Goal: Information Seeking & Learning: Learn about a topic

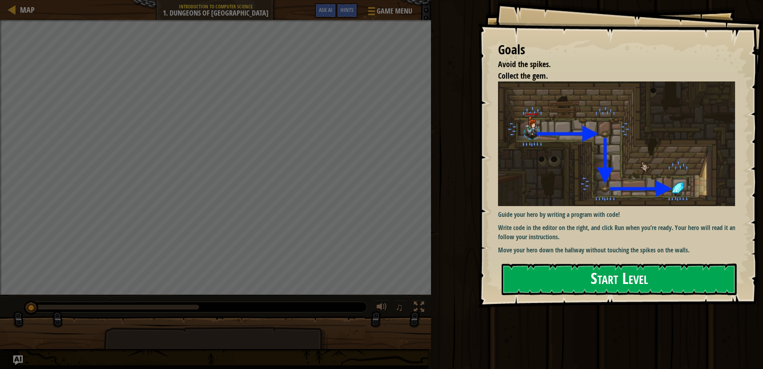
click at [599, 282] on button "Start Level" at bounding box center [619, 280] width 235 height 32
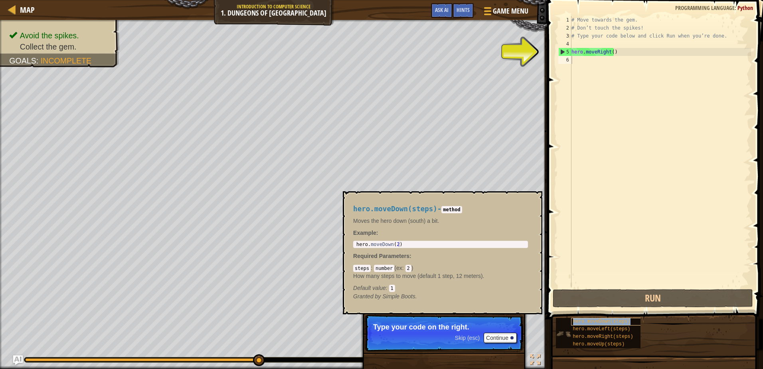
click at [620, 323] on span "hero.moveDown(steps)" at bounding box center [601, 322] width 57 height 6
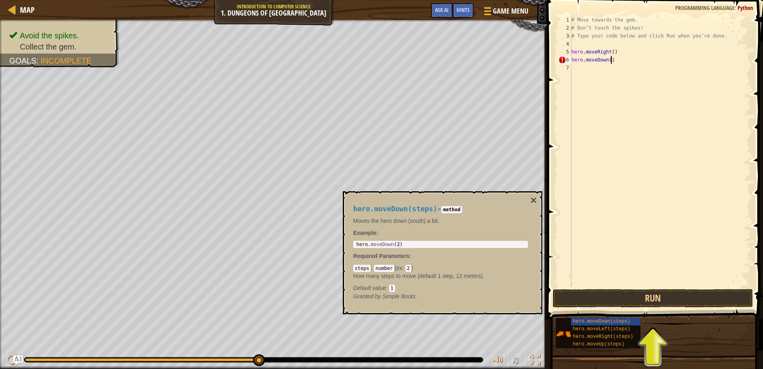
scroll to position [4, 3]
type textarea "hero.moveDown(1)"
click at [660, 297] on button "Run" at bounding box center [653, 298] width 200 height 18
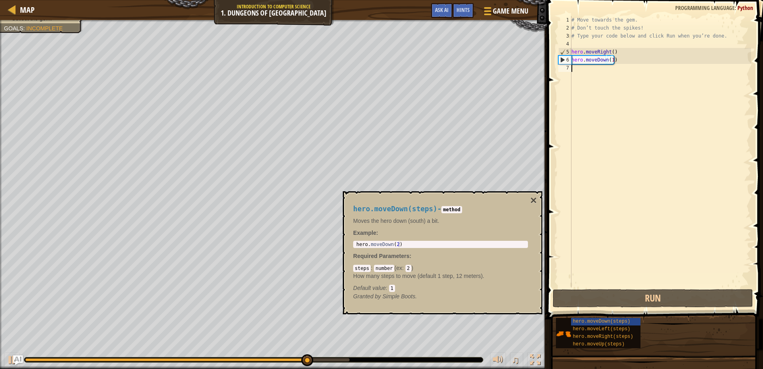
click at [585, 72] on div "# Move towards the gem. # Don’t touch the spikes! # Type your code below and cl…" at bounding box center [660, 159] width 181 height 287
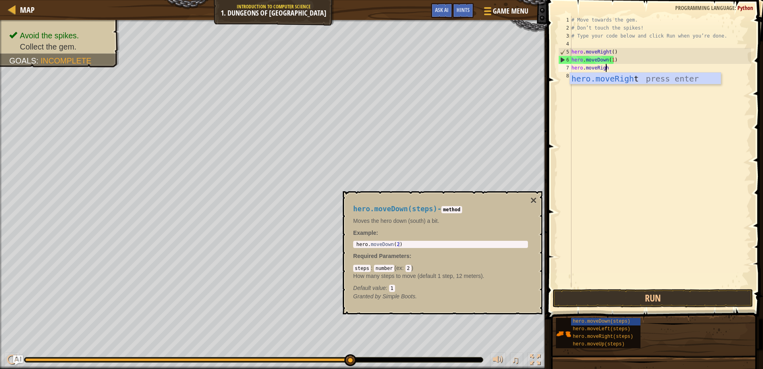
scroll to position [4, 3]
click at [533, 199] on button "×" at bounding box center [534, 200] width 6 height 11
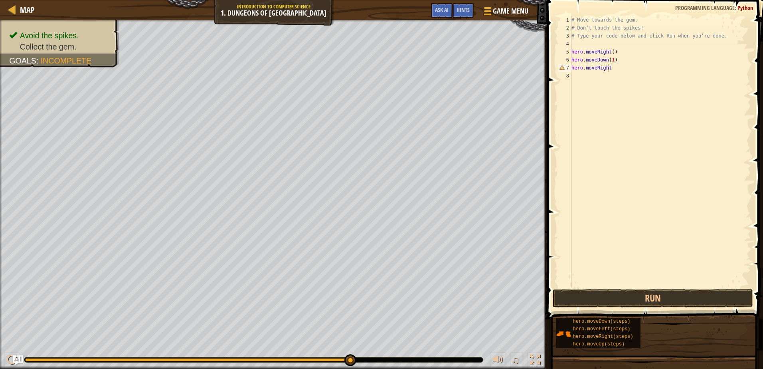
click at [616, 70] on div "# Move towards the gem. # Don’t touch the spikes! # Type your code below and cl…" at bounding box center [660, 159] width 181 height 287
type textarea "hero.moveRight()"
click at [620, 297] on button "Run" at bounding box center [653, 298] width 200 height 18
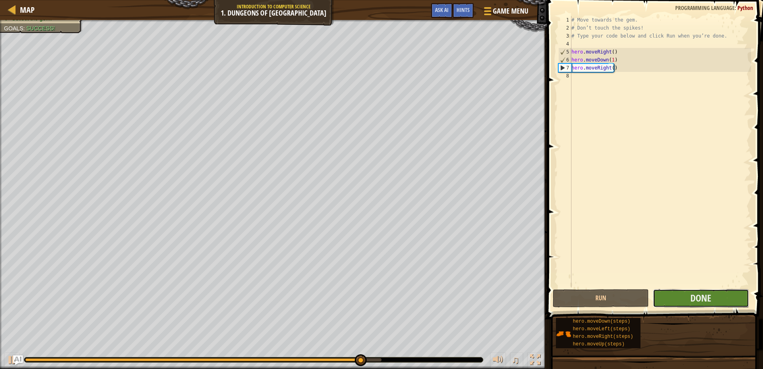
click at [683, 293] on button "Done" at bounding box center [701, 298] width 96 height 18
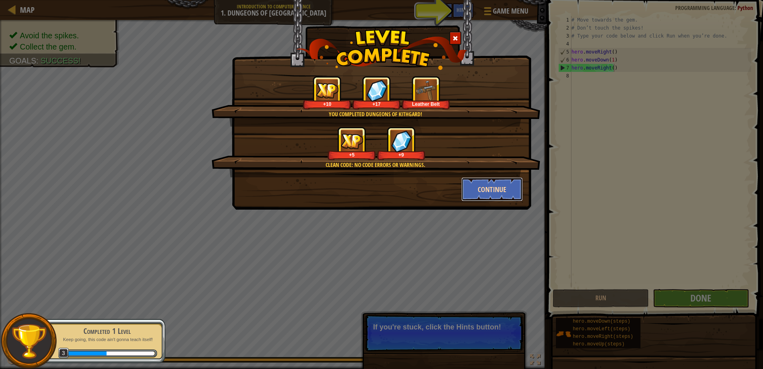
click at [483, 189] on button "Continue" at bounding box center [493, 189] width 62 height 24
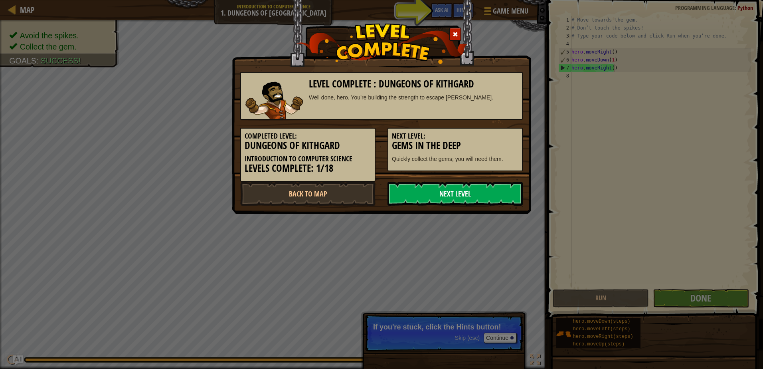
click at [408, 188] on link "Next Level" at bounding box center [455, 194] width 135 height 24
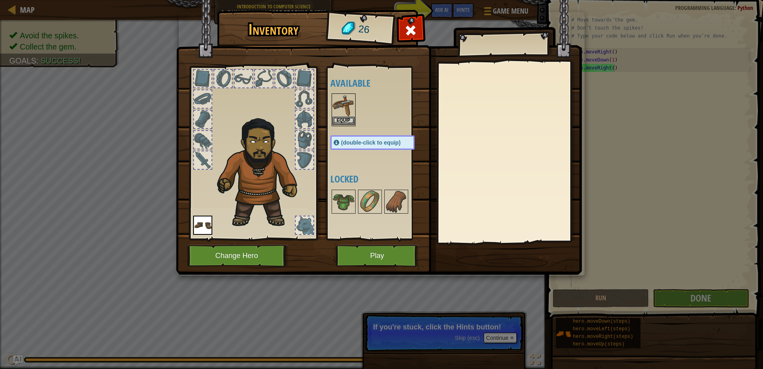
click at [340, 105] on img at bounding box center [344, 105] width 22 height 22
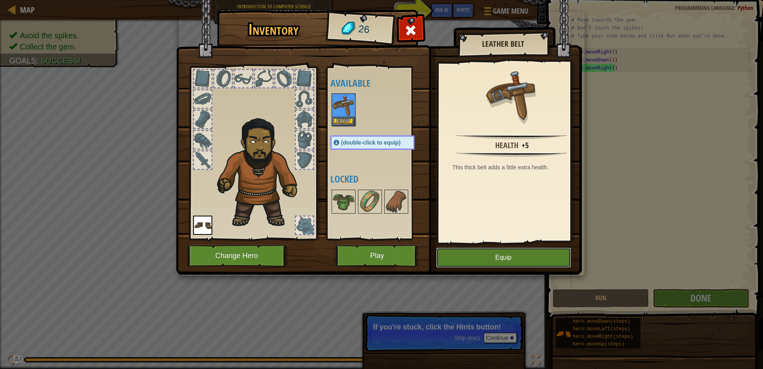
click at [489, 255] on button "Equip" at bounding box center [503, 258] width 135 height 20
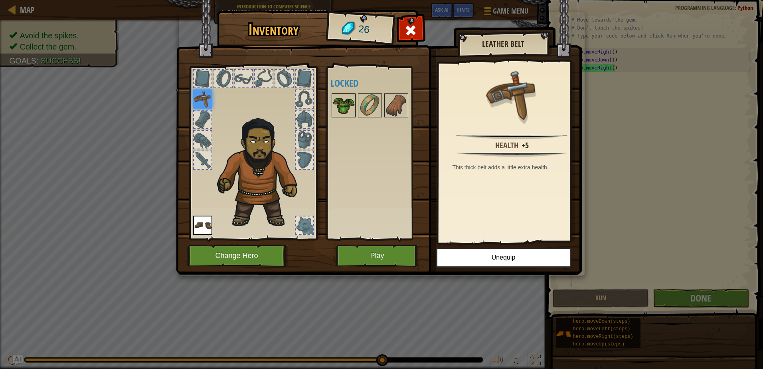
click at [339, 105] on img at bounding box center [344, 105] width 22 height 22
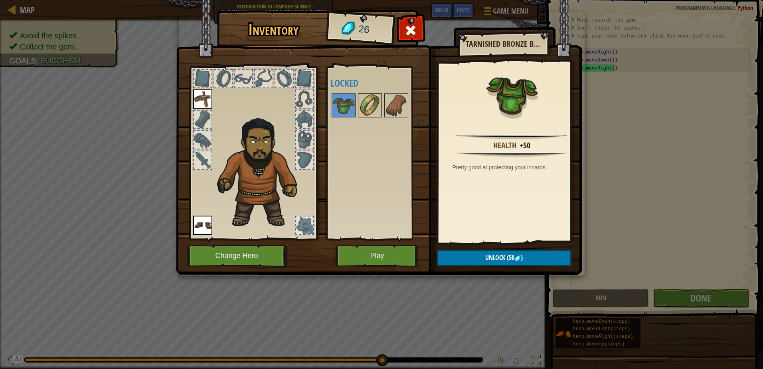
click at [368, 109] on img at bounding box center [370, 105] width 22 height 22
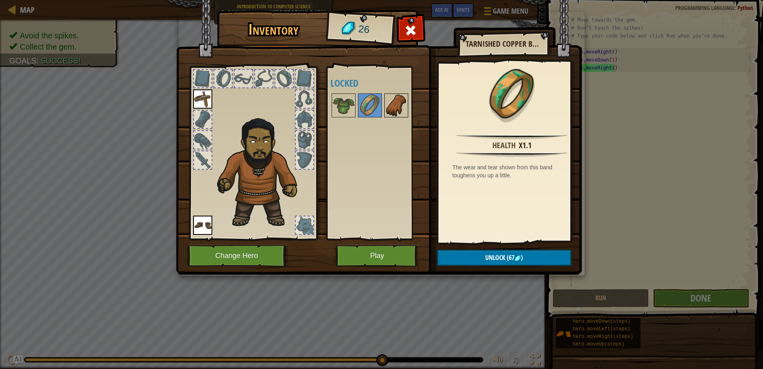
click at [395, 106] on img at bounding box center [396, 105] width 22 height 22
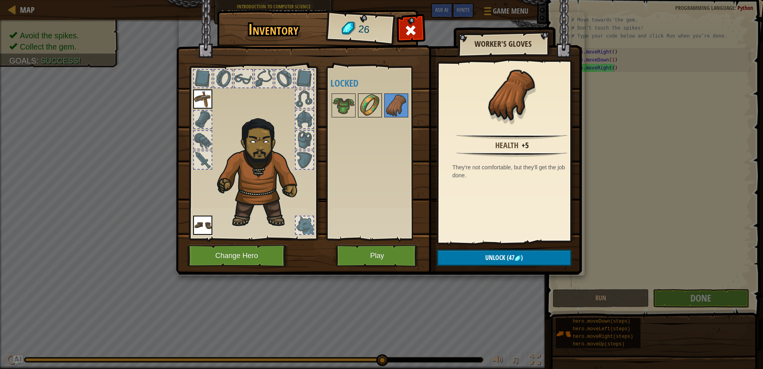
click at [369, 107] on img at bounding box center [370, 105] width 22 height 22
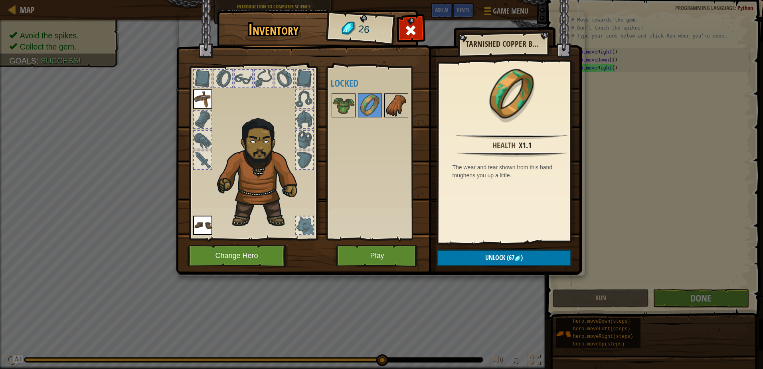
click at [386, 103] on img at bounding box center [396, 105] width 22 height 22
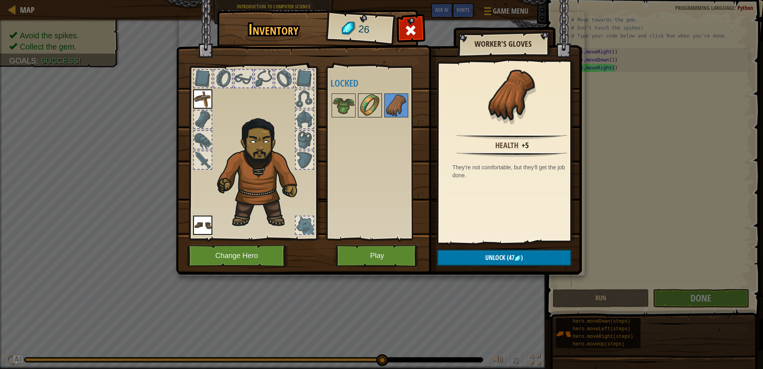
click at [369, 103] on img at bounding box center [370, 105] width 22 height 22
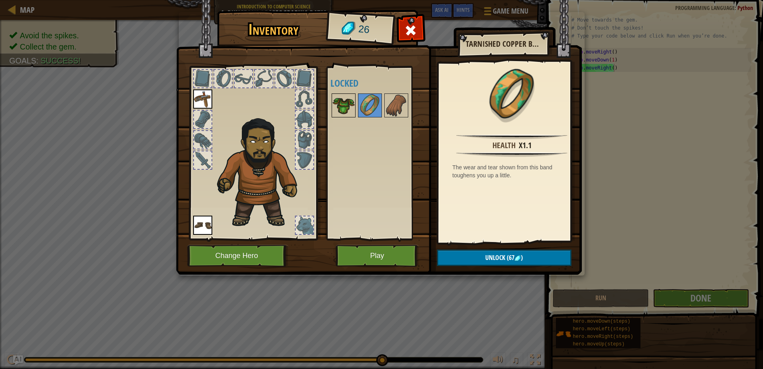
click at [337, 109] on img at bounding box center [344, 105] width 22 height 22
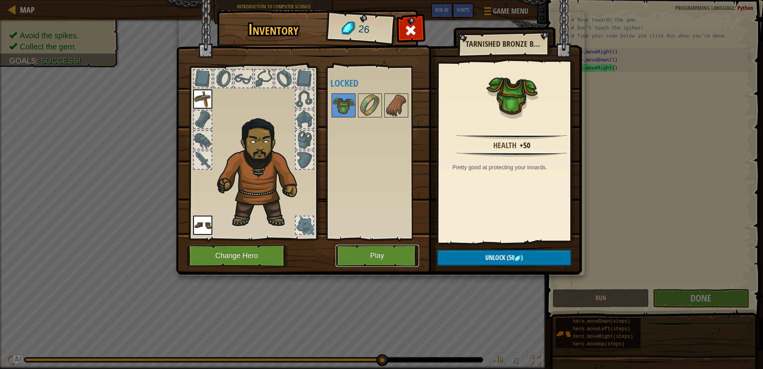
click at [369, 257] on button "Play" at bounding box center [377, 256] width 83 height 22
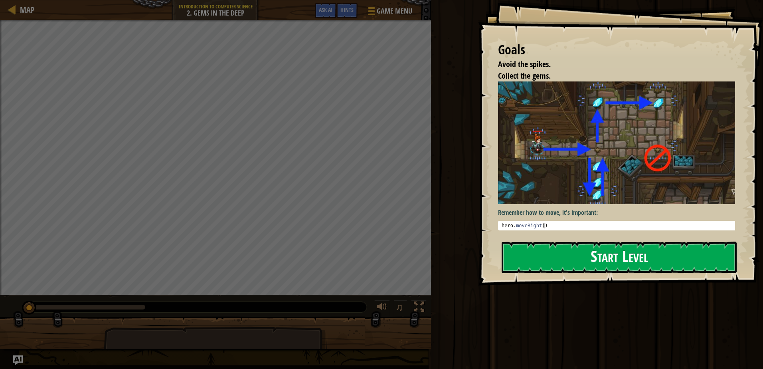
click at [580, 259] on button "Start Level" at bounding box center [619, 258] width 235 height 32
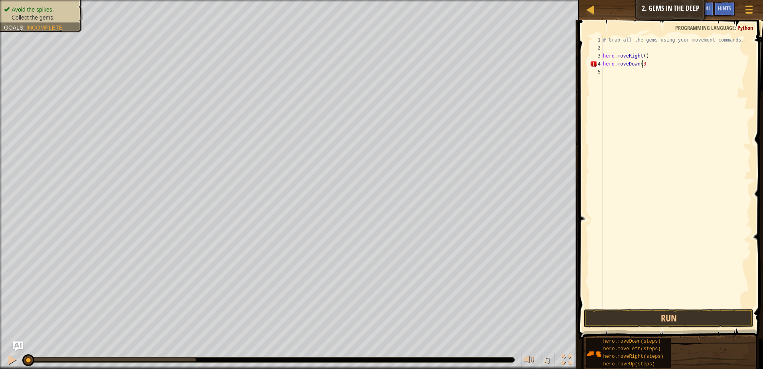
scroll to position [4, 3]
type textarea "hero.moveDown(3)"
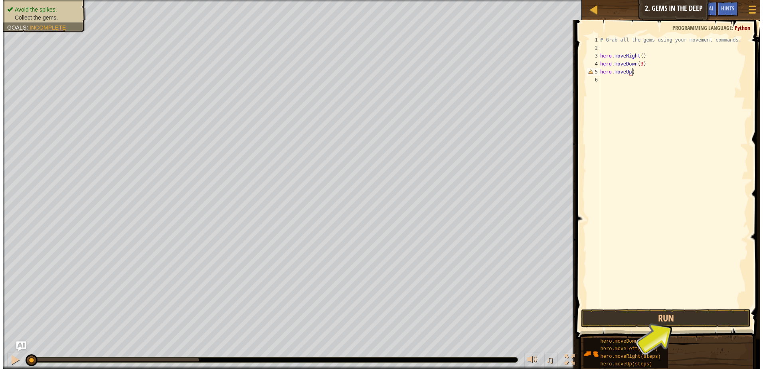
scroll to position [4, 2]
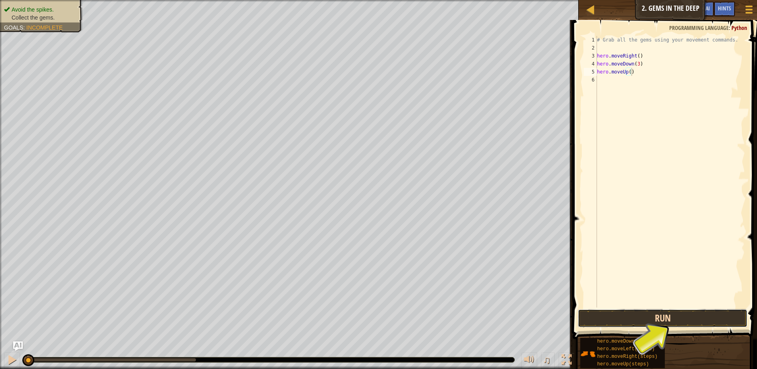
click at [622, 321] on button "Run" at bounding box center [663, 318] width 170 height 18
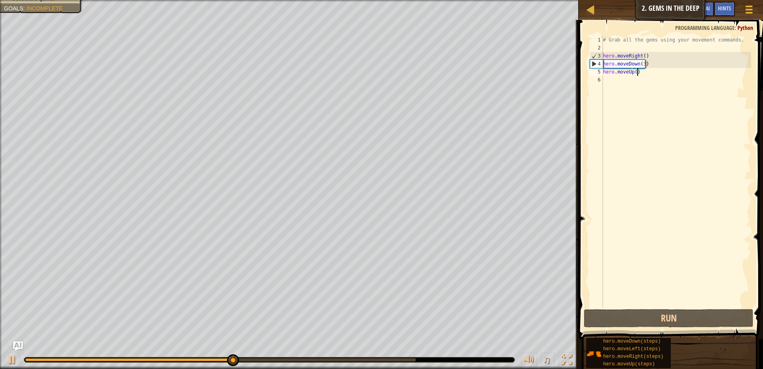
click at [649, 65] on div "# Grab all the gems using your movement commands. hero . moveRight ( ) hero . m…" at bounding box center [677, 179] width 150 height 287
click at [641, 67] on div "# Grab all the gems using your movement commands. hero . moveRight ( ) hero . m…" at bounding box center [677, 179] width 150 height 287
click at [642, 65] on div "# Grab all the gems using your movement commands. hero . moveRight ( ) hero . m…" at bounding box center [677, 179] width 150 height 287
type textarea "hero.moveDown()"
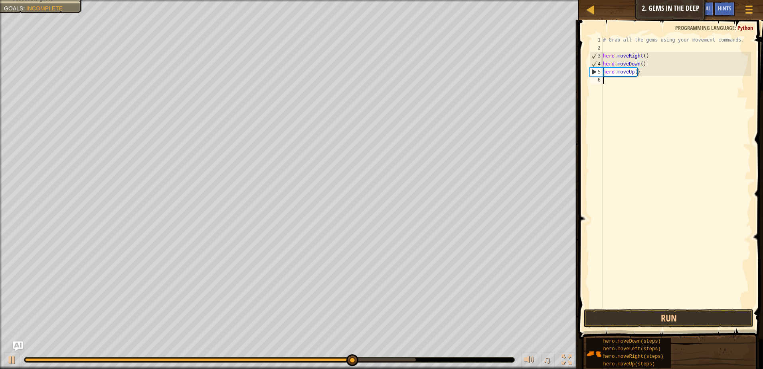
click at [653, 81] on div "# Grab all the gems using your movement commands. hero . moveRight ( ) hero . m…" at bounding box center [677, 179] width 150 height 287
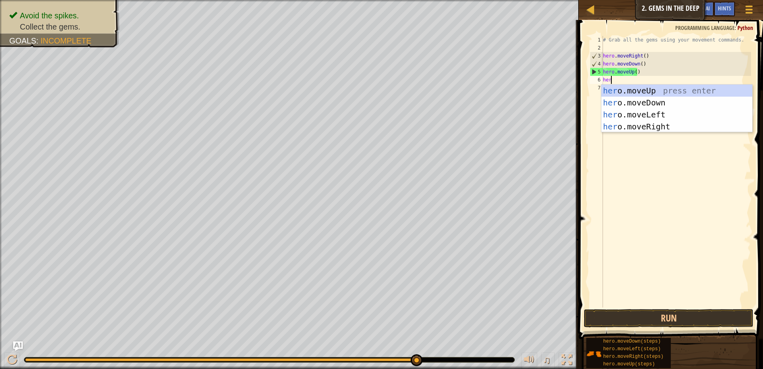
scroll to position [4, 0]
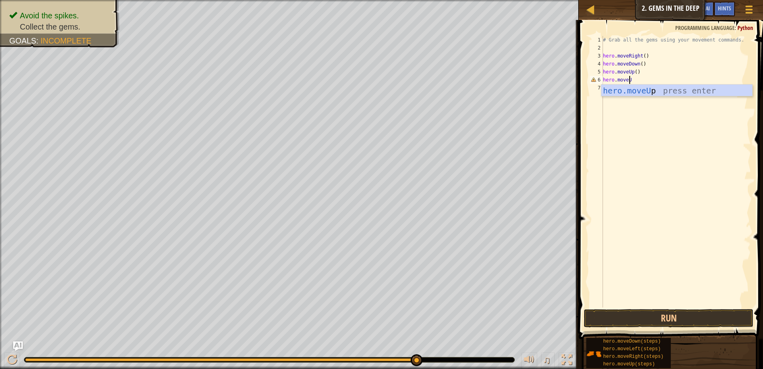
type textarea "hero.moveUp"
type textarea "hero.moveright()"
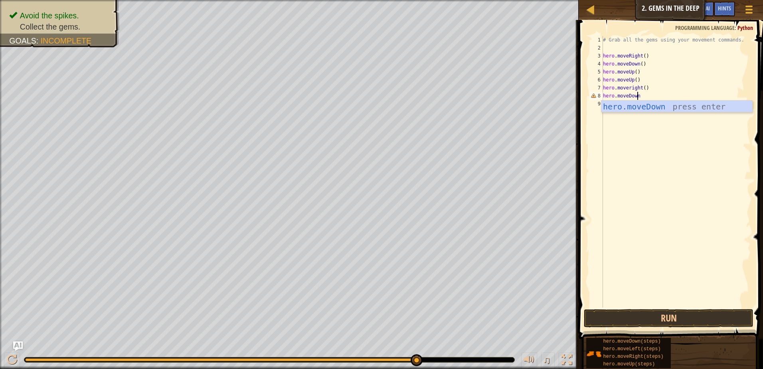
scroll to position [4, 2]
click at [630, 88] on div "# Grab all the gems using your movement commands. hero . moveRight ( ) hero . m…" at bounding box center [677, 179] width 150 height 287
type textarea "hero.moveRight()"
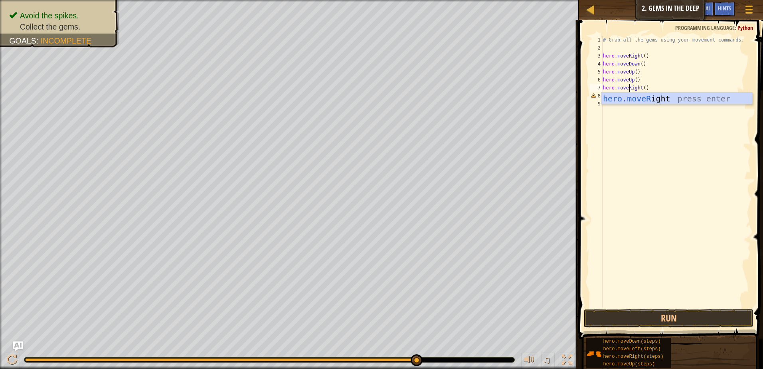
click at [646, 123] on div "# Grab all the gems using your movement commands. hero . moveRight ( ) hero . m…" at bounding box center [677, 179] width 150 height 287
click at [642, 100] on div "# Grab all the gems using your movement commands. hero . moveRight ( ) hero . m…" at bounding box center [677, 179] width 150 height 287
click at [638, 96] on div "# Grab all the gems using your movement commands. hero . moveRight ( ) hero . m…" at bounding box center [677, 179] width 150 height 287
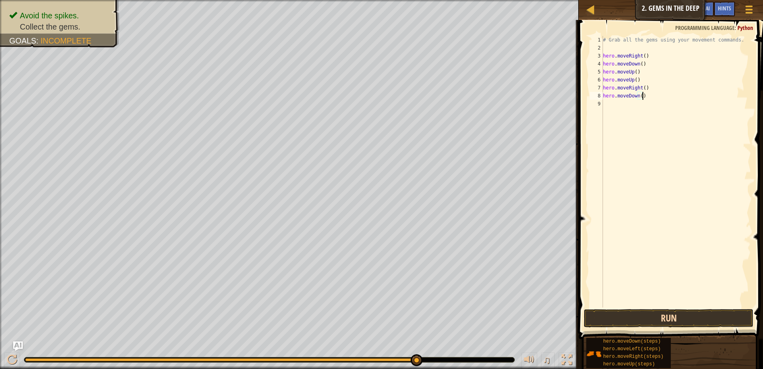
type textarea "hero.moveDown()"
click at [699, 313] on button "Run" at bounding box center [669, 318] width 170 height 18
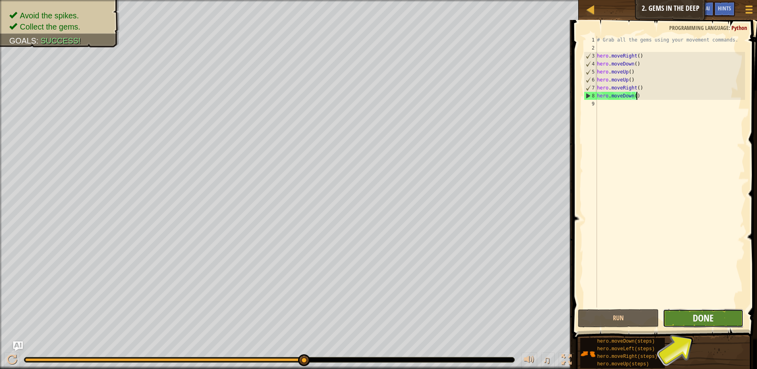
click at [700, 317] on span "Done" at bounding box center [703, 317] width 21 height 13
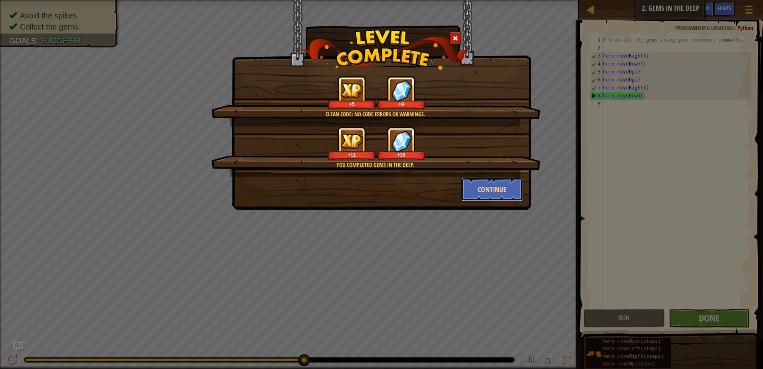
click at [490, 189] on button "Continue" at bounding box center [493, 189] width 62 height 24
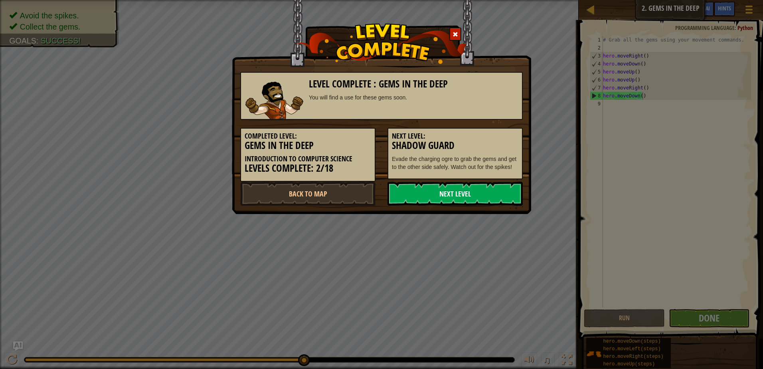
click at [452, 195] on link "Next Level" at bounding box center [455, 194] width 135 height 24
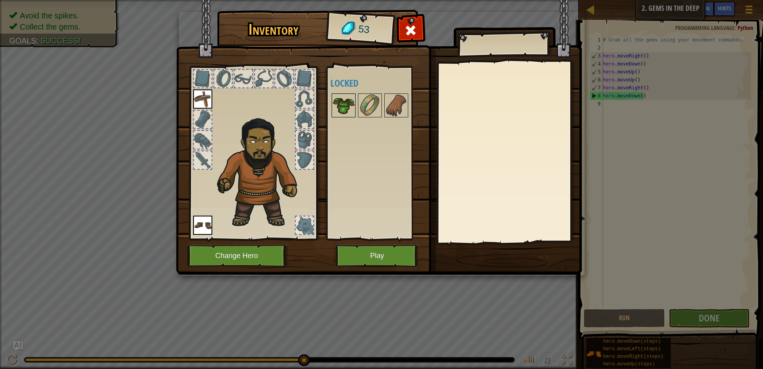
click at [345, 101] on img at bounding box center [344, 105] width 22 height 22
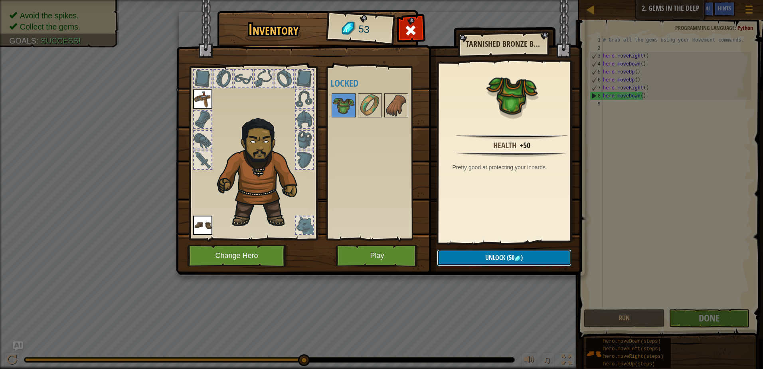
click at [474, 253] on button "Unlock (50 )" at bounding box center [504, 258] width 135 height 16
click at [470, 255] on button "Confirm" at bounding box center [504, 258] width 135 height 16
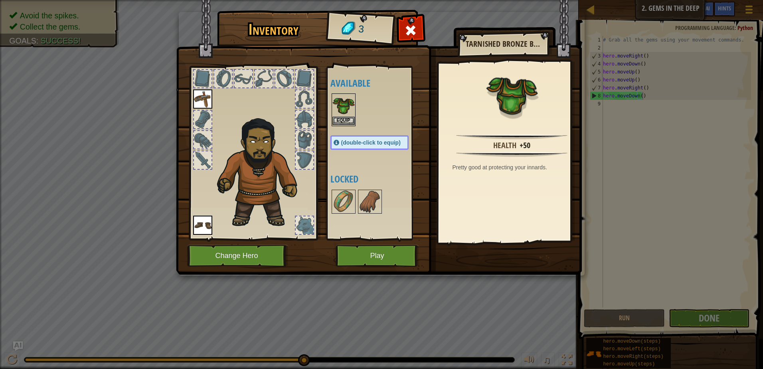
click at [341, 107] on img at bounding box center [344, 105] width 22 height 22
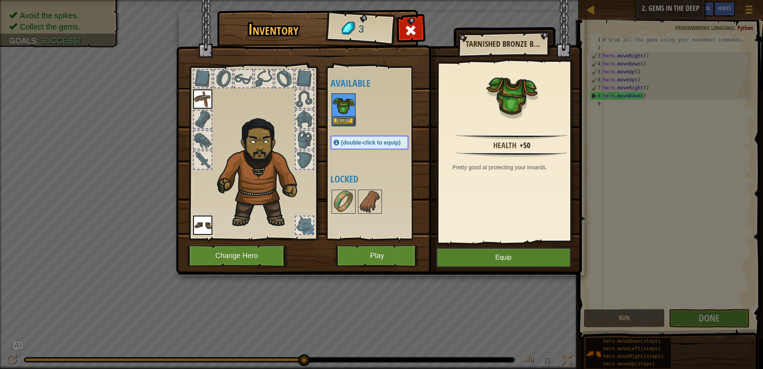
click at [341, 104] on img at bounding box center [344, 105] width 22 height 22
click at [337, 120] on button "Equip" at bounding box center [344, 121] width 22 height 8
click at [337, 1] on body "Map Introduction to Computer Science 2. Gems in the Deep Game Menu Done Hints A…" at bounding box center [381, 0] width 763 height 1
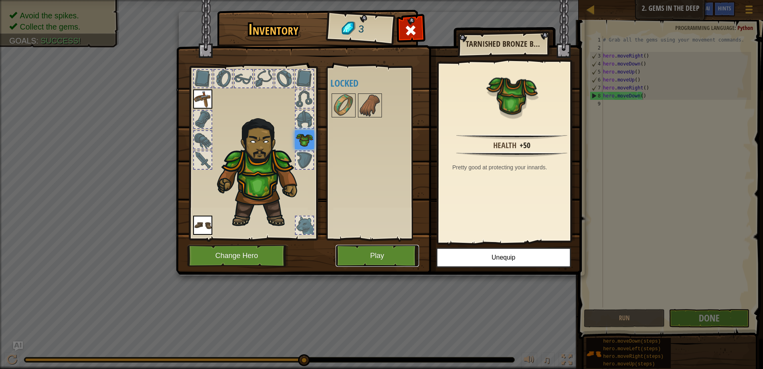
click at [398, 249] on button "Play" at bounding box center [377, 256] width 83 height 22
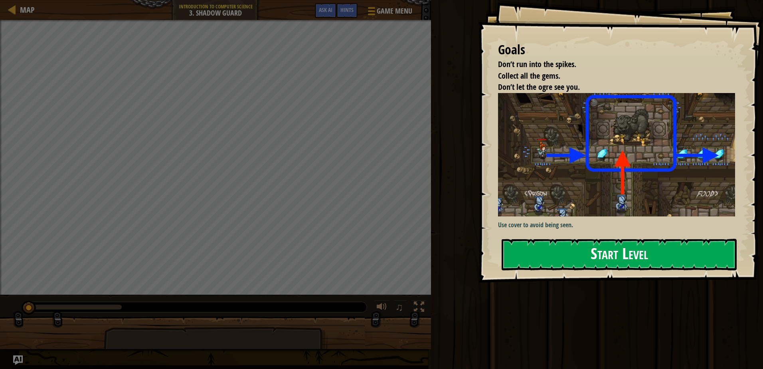
click at [541, 160] on img at bounding box center [619, 154] width 243 height 123
click at [543, 251] on button "Start Level" at bounding box center [619, 255] width 235 height 32
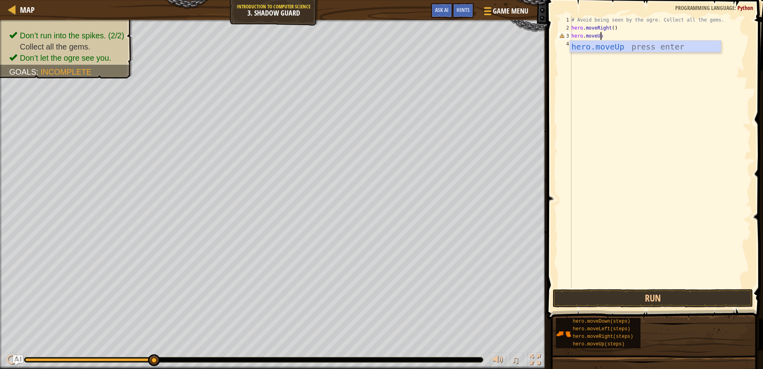
scroll to position [4, 2]
type textarea "hero.moveUp()"
type textarea "hero.moveRight()"
type textarea "hero.moveDown()"
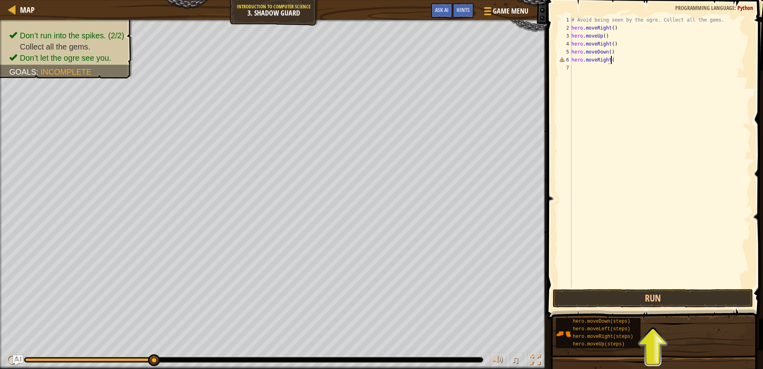
scroll to position [4, 3]
type textarea "hero.moveRight()"
click at [590, 299] on button "Run" at bounding box center [653, 298] width 200 height 18
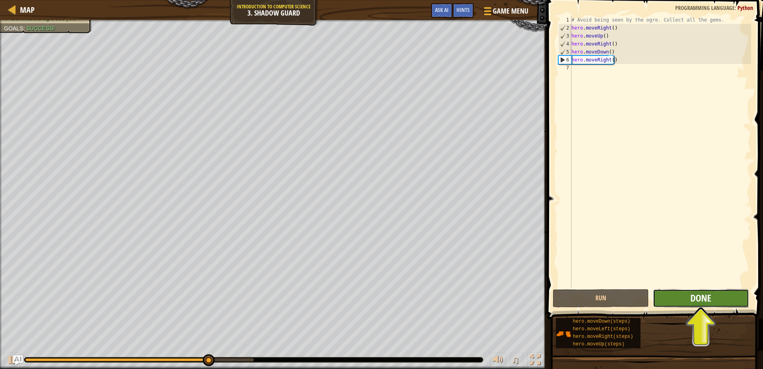
click at [702, 296] on span "Done" at bounding box center [701, 297] width 21 height 13
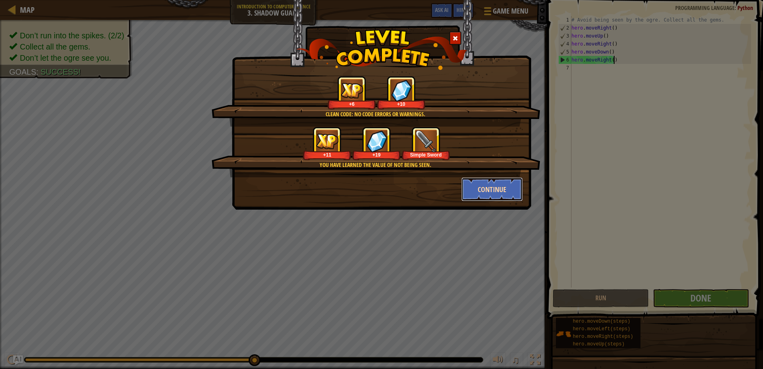
click at [497, 188] on button "Continue" at bounding box center [493, 189] width 62 height 24
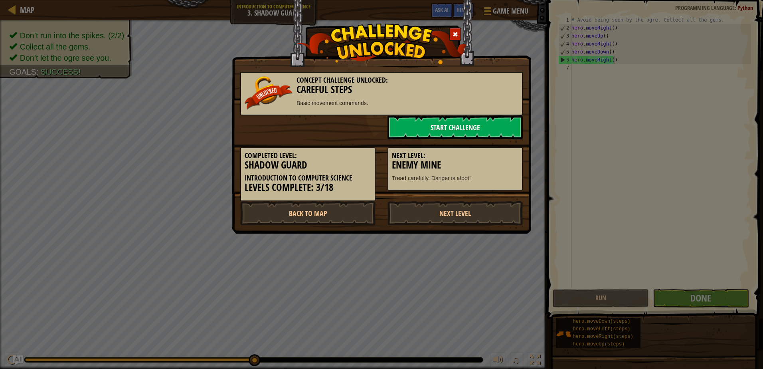
drag, startPoint x: 444, startPoint y: 216, endPoint x: 427, endPoint y: 246, distance: 33.8
click at [429, 252] on div "Concept Challenge Unlocked: Careful Steps Basic movement commands. Start Challe…" at bounding box center [381, 184] width 763 height 369
click at [418, 133] on link "Start Challenge" at bounding box center [455, 127] width 135 height 24
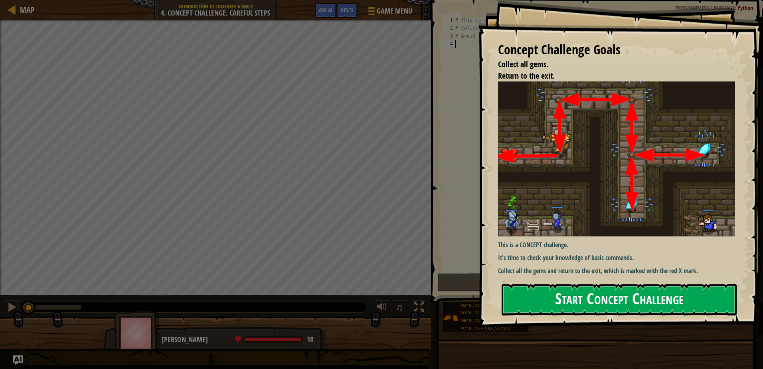
click at [605, 301] on button "Start Concept Challenge" at bounding box center [619, 300] width 235 height 32
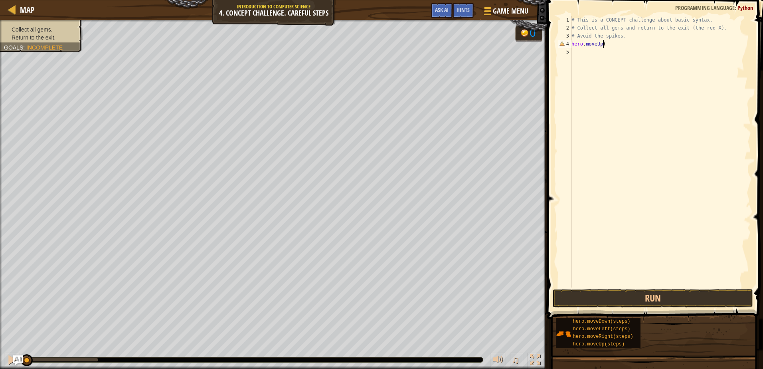
scroll to position [4, 2]
type textarea "hero.moveUp()"
type textarea "hero.moveRight()"
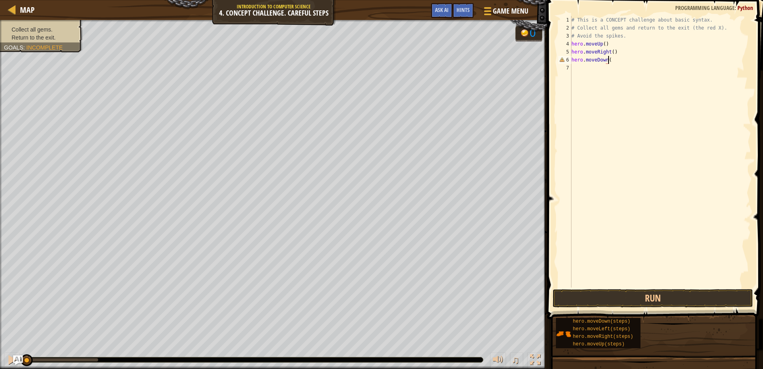
type textarea "hero.moveDown()"
type textarea "hero.moveUp()"
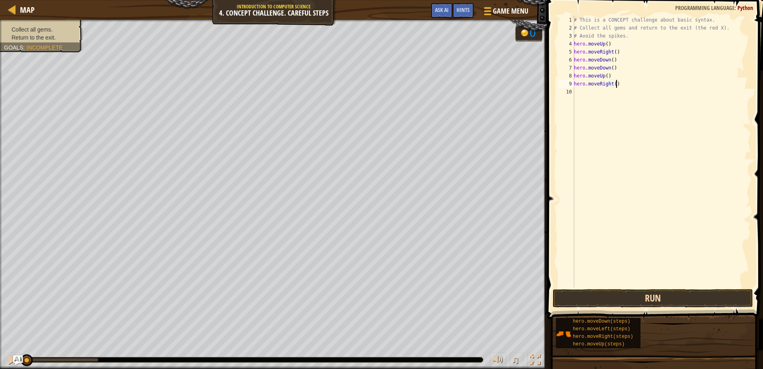
type textarea "hero.moveRight()"
click at [614, 291] on button "Run" at bounding box center [653, 298] width 200 height 18
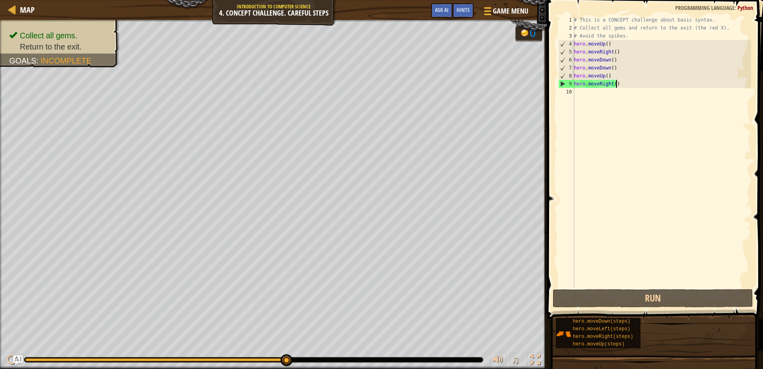
click at [616, 96] on div "# This is a CONCEPT challenge about basic syntax. # Collect all gems and return…" at bounding box center [662, 159] width 179 height 287
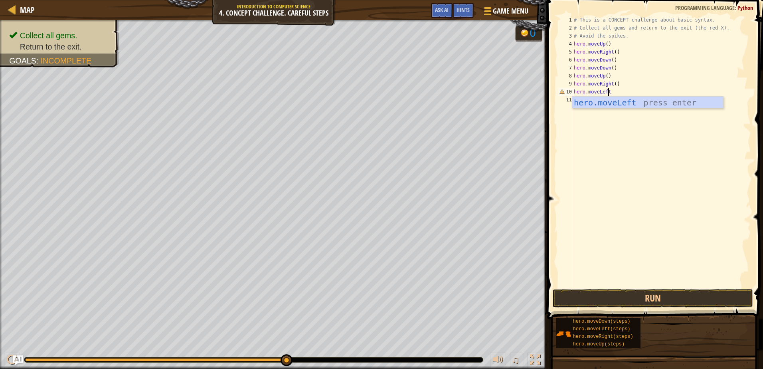
scroll to position [4, 3]
type textarea "hero.moveLeft()"
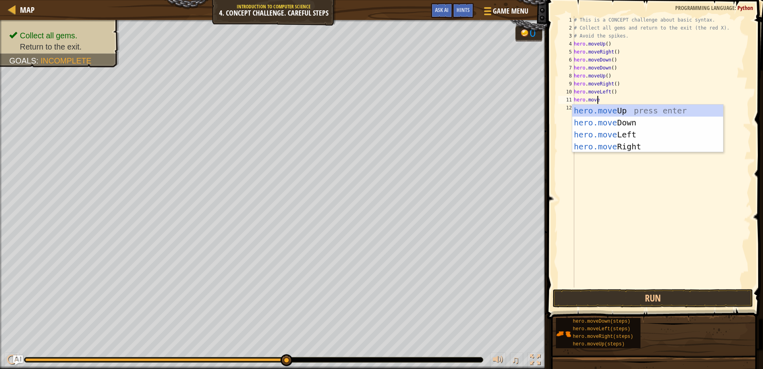
scroll to position [4, 2]
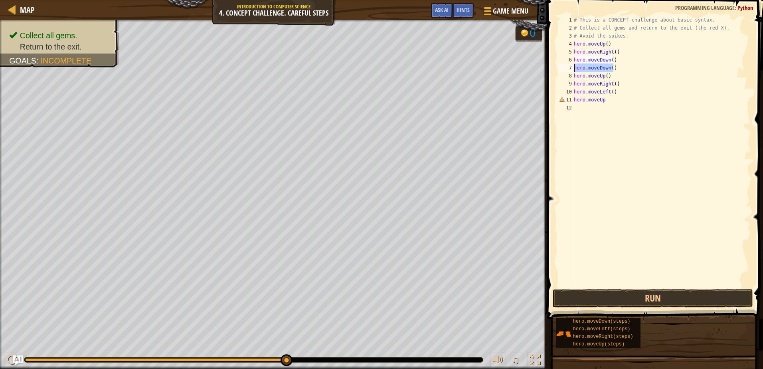
drag, startPoint x: 618, startPoint y: 69, endPoint x: 569, endPoint y: 64, distance: 49.3
click at [569, 64] on div "hero.moveUp 1 2 3 4 5 6 7 8 9 10 11 12 # This is a CONCEPT challenge about basi…" at bounding box center [654, 152] width 194 height 272
type textarea "hero.moveDown()"
click at [610, 58] on div "# This is a CONCEPT challenge about basic syntax. # Collect all gems and return…" at bounding box center [662, 159] width 179 height 287
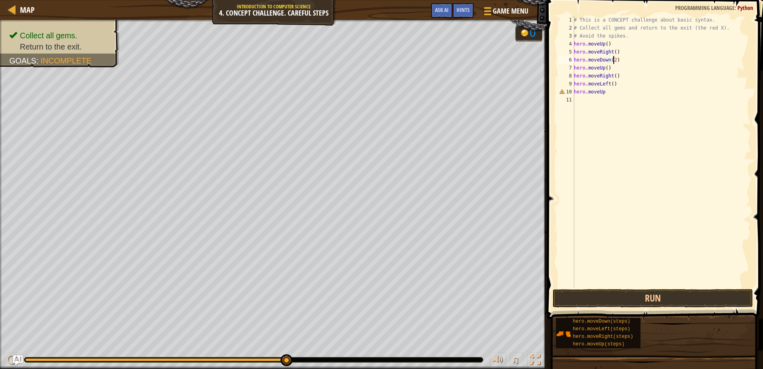
scroll to position [4, 3]
click at [615, 77] on div "# This is a CONCEPT challenge about basic syntax. # Collect all gems and return…" at bounding box center [662, 159] width 179 height 287
click at [610, 92] on div "# This is a CONCEPT challenge about basic syntax. # Collect all gems and return…" at bounding box center [662, 159] width 179 height 287
type textarea "hero.moveUp"
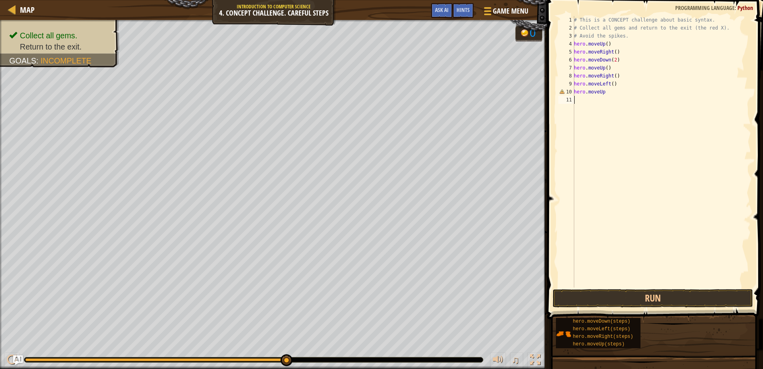
click at [603, 104] on div "# This is a CONCEPT challenge about basic syntax. # Collect all gems and return…" at bounding box center [662, 159] width 179 height 287
type textarea "hero.move"
click at [608, 95] on div "# This is a CONCEPT challenge about basic syntax. # Collect all gems and return…" at bounding box center [662, 159] width 179 height 287
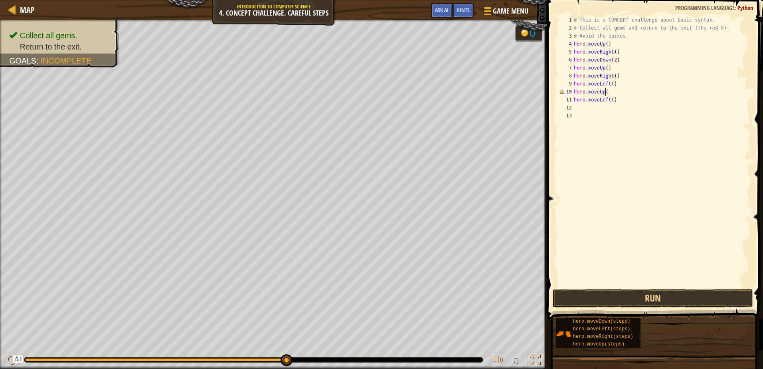
type textarea "hero.moveUp()"
click at [577, 105] on div "# This is a CONCEPT challenge about basic syntax. # Collect all gems and return…" at bounding box center [662, 159] width 179 height 287
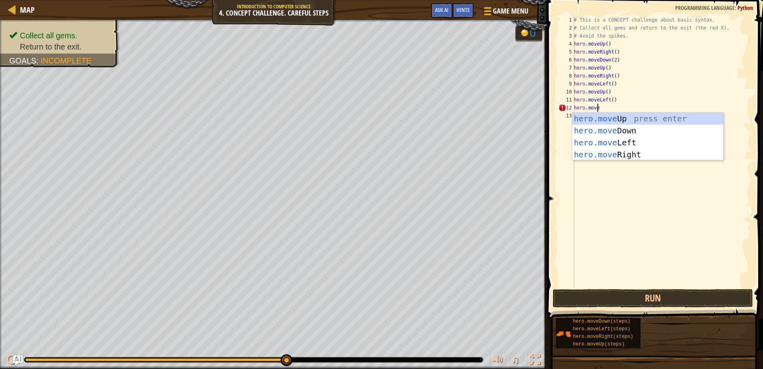
scroll to position [4, 2]
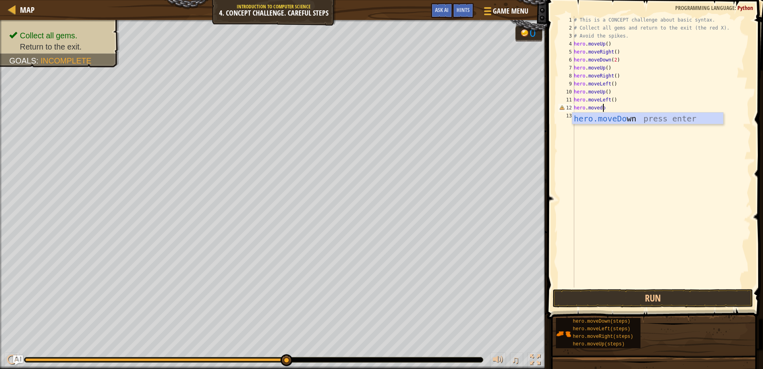
type textarea "hero.move"
type textarea "j"
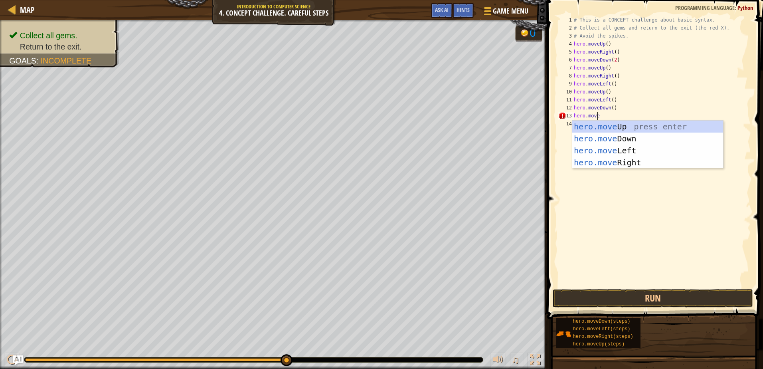
scroll to position [4, 2]
type textarea "hero.moveL"
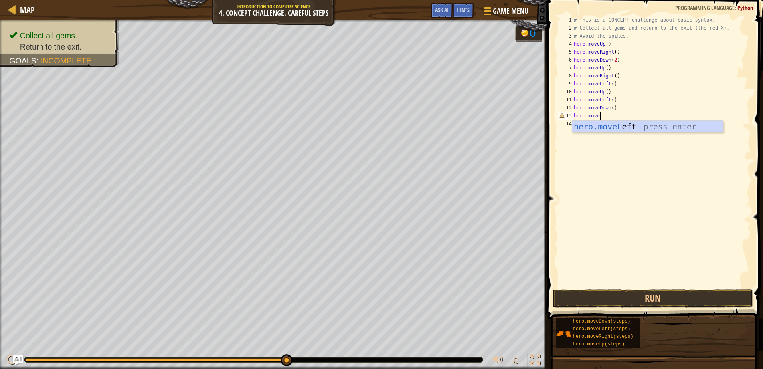
scroll to position [4, 0]
click at [656, 299] on button "Run" at bounding box center [653, 298] width 200 height 18
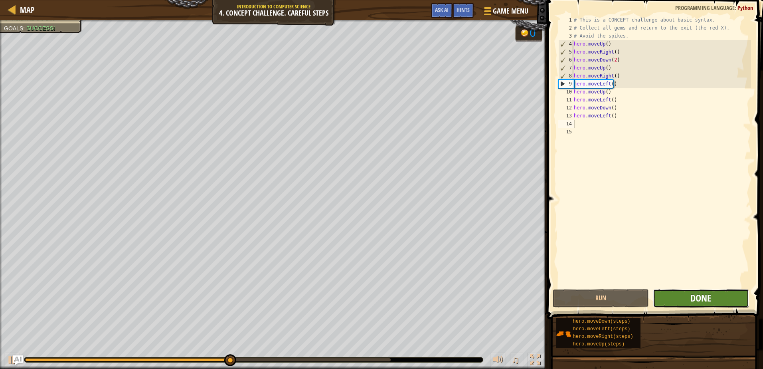
click at [692, 303] on span "Done" at bounding box center [701, 297] width 21 height 13
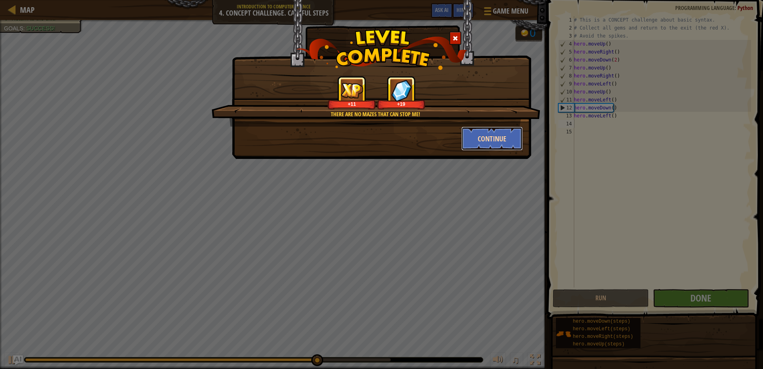
click at [498, 139] on button "Continue" at bounding box center [493, 139] width 62 height 24
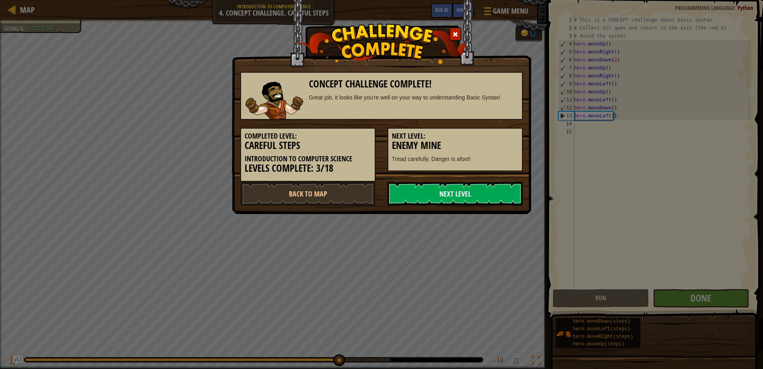
click at [475, 190] on link "Next Level" at bounding box center [455, 194] width 135 height 24
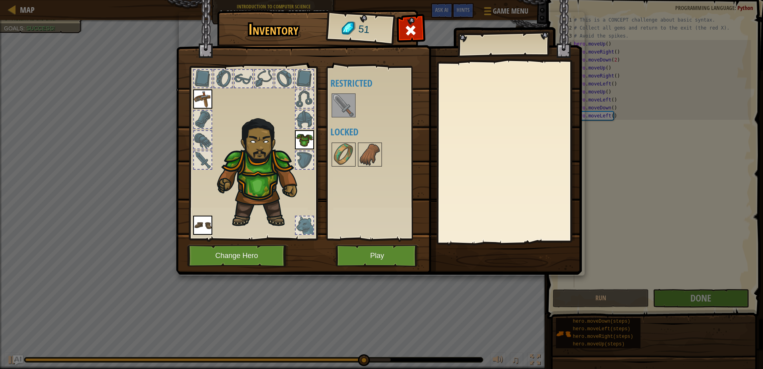
click at [343, 109] on img at bounding box center [344, 105] width 22 height 22
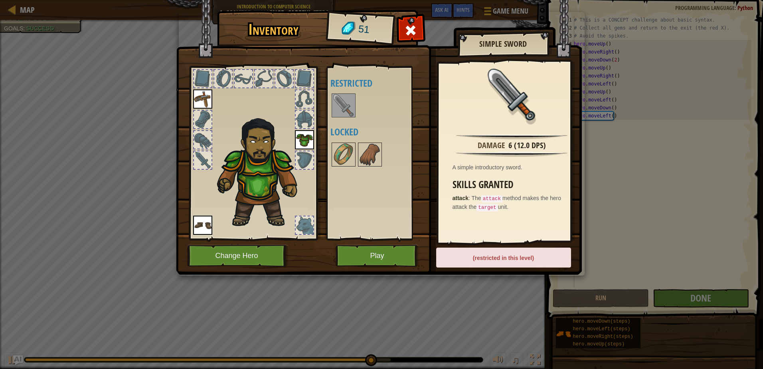
click at [349, 108] on img at bounding box center [344, 105] width 22 height 22
click at [350, 106] on img at bounding box center [344, 105] width 22 height 22
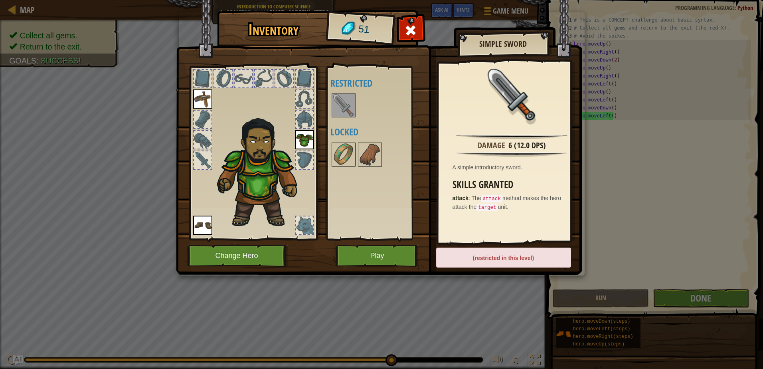
click at [350, 106] on img at bounding box center [344, 105] width 22 height 22
click at [364, 153] on img at bounding box center [370, 154] width 22 height 22
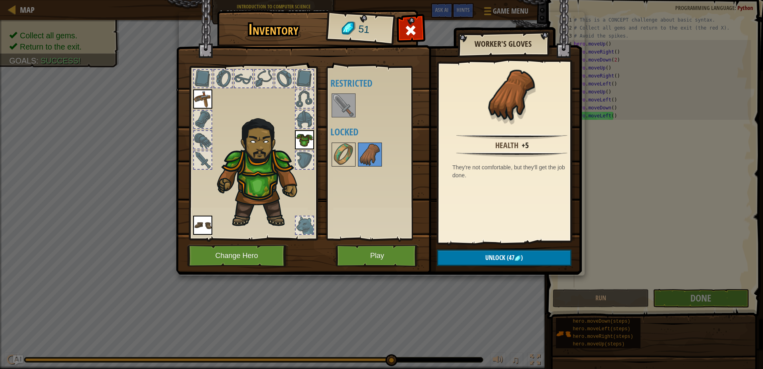
click at [320, 154] on img at bounding box center [379, 130] width 406 height 290
click at [342, 157] on img at bounding box center [344, 154] width 22 height 22
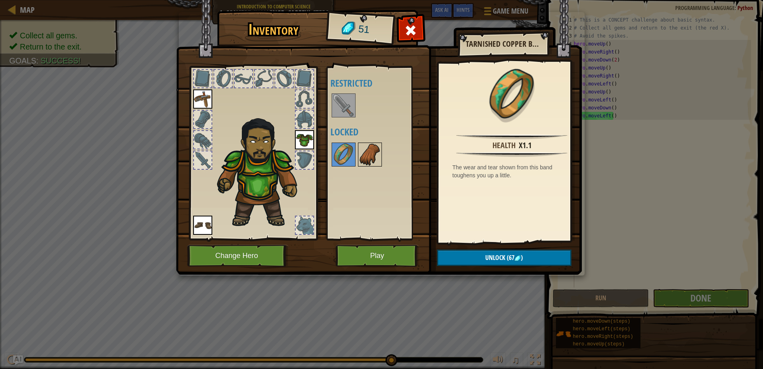
click at [370, 159] on img at bounding box center [370, 154] width 22 height 22
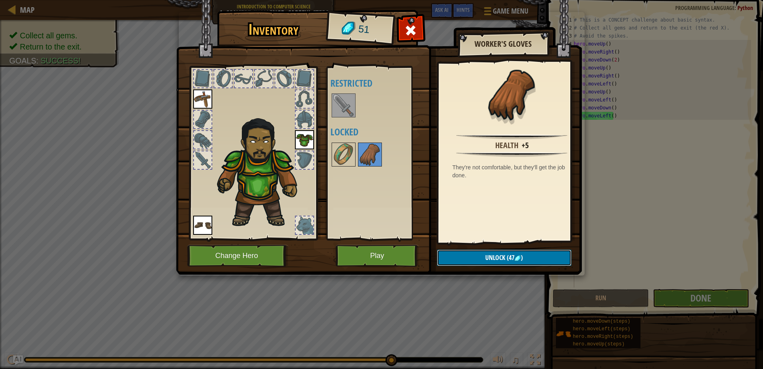
click at [498, 257] on span "Unlock" at bounding box center [496, 257] width 20 height 9
click at [472, 257] on button "Confirm" at bounding box center [504, 258] width 135 height 16
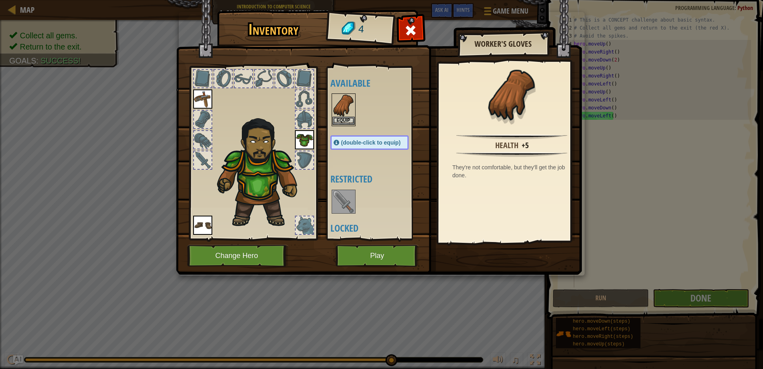
click at [347, 115] on img at bounding box center [344, 105] width 22 height 22
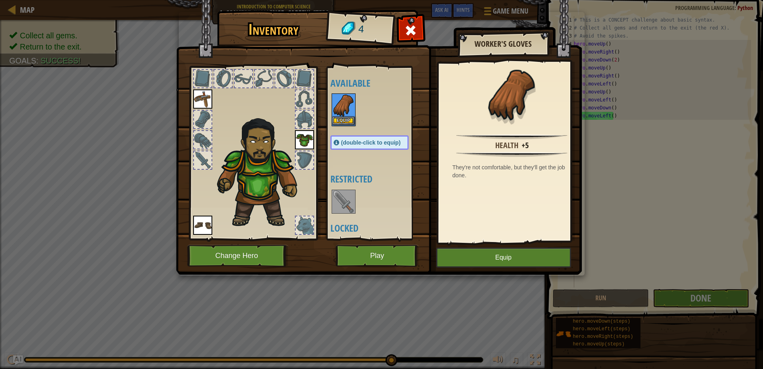
click at [347, 115] on img at bounding box center [344, 105] width 22 height 22
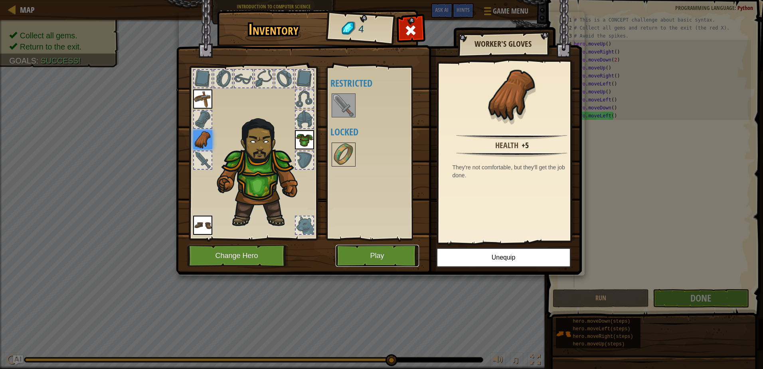
click at [358, 250] on button "Play" at bounding box center [377, 256] width 83 height 22
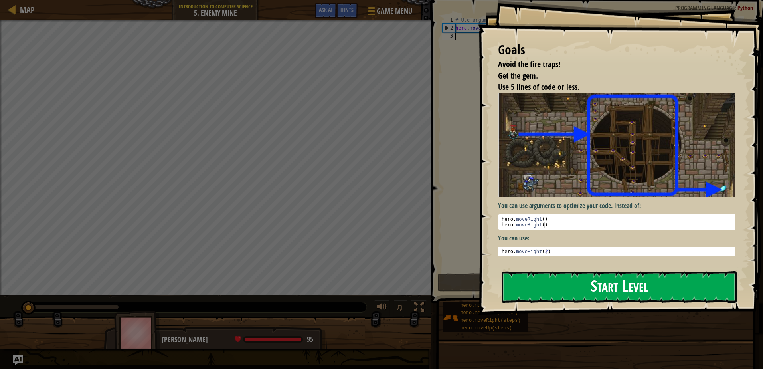
click at [581, 287] on button "Start Level" at bounding box center [619, 287] width 235 height 32
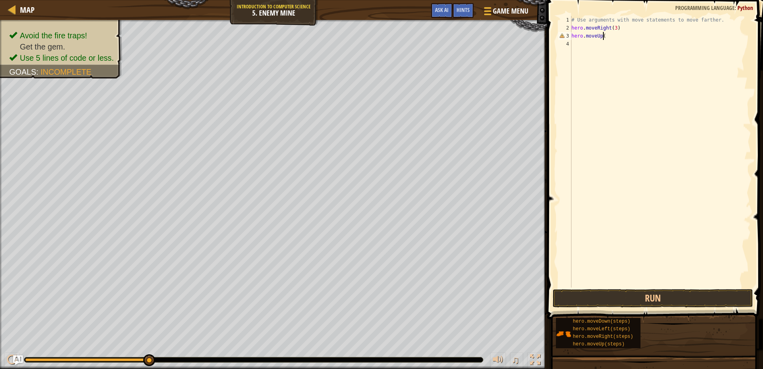
scroll to position [4, 2]
type textarea "hero.moveUp()"
type textarea "hero.moveRight()"
type textarea "hero.moveDown(3)"
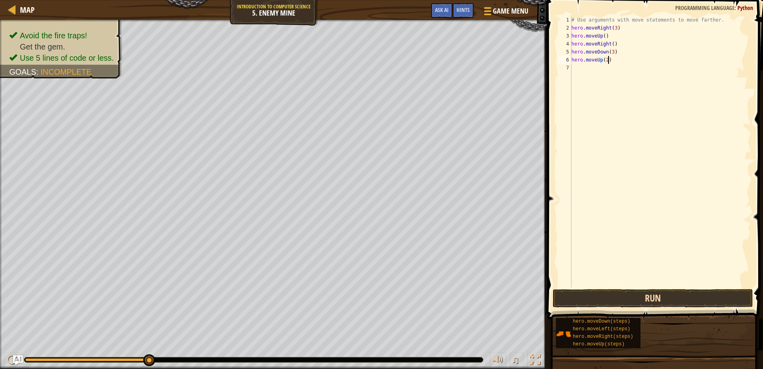
type textarea "hero.moveUp(2)"
click at [668, 297] on button "Run" at bounding box center [653, 298] width 200 height 18
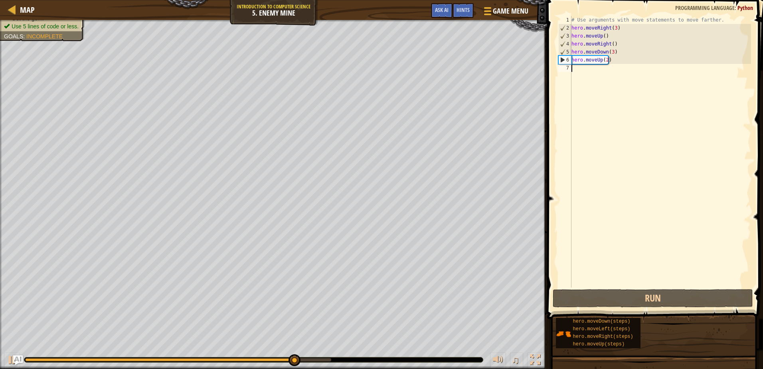
click at [622, 65] on div "# Use arguments with move statements to move farther. hero . moveRight ( 3 ) he…" at bounding box center [660, 159] width 181 height 287
click at [602, 62] on div "# Use arguments with move statements to move farther. hero . moveRight ( 3 ) he…" at bounding box center [660, 159] width 181 height 287
click at [600, 61] on div "# Use arguments with move statements to move farther. hero . moveRight ( 3 ) he…" at bounding box center [660, 159] width 181 height 287
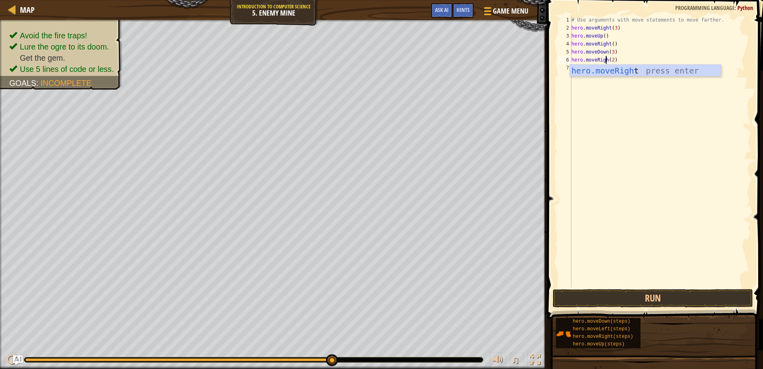
scroll to position [4, 3]
type textarea "hero.moveRight(2)"
click at [595, 300] on button "Run" at bounding box center [653, 298] width 200 height 18
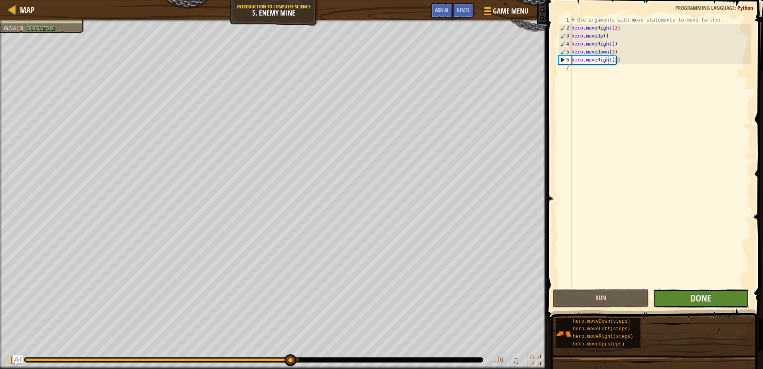
click at [675, 293] on button "Done" at bounding box center [701, 298] width 96 height 18
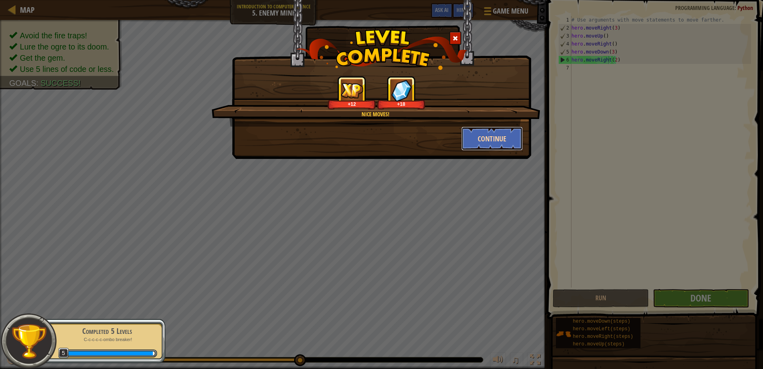
click at [480, 129] on button "Continue" at bounding box center [493, 139] width 62 height 24
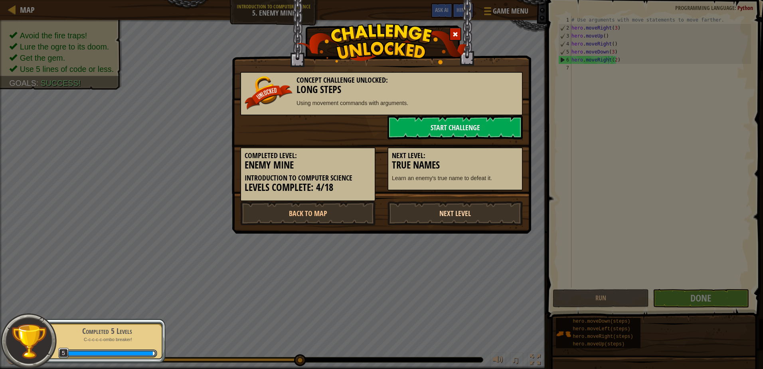
click at [459, 214] on link "Next Level" at bounding box center [455, 213] width 135 height 24
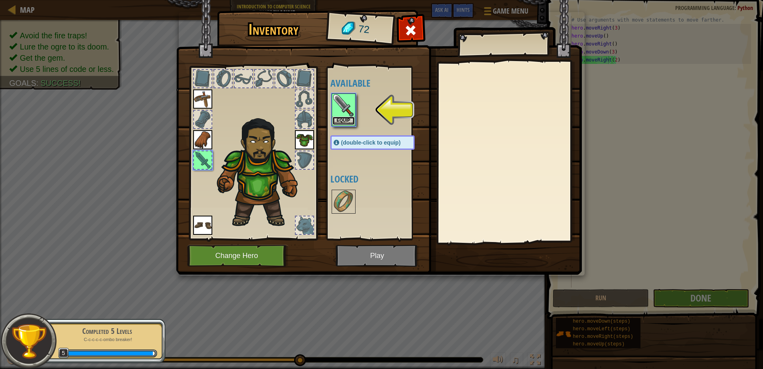
click at [348, 119] on button "Equip" at bounding box center [344, 121] width 22 height 8
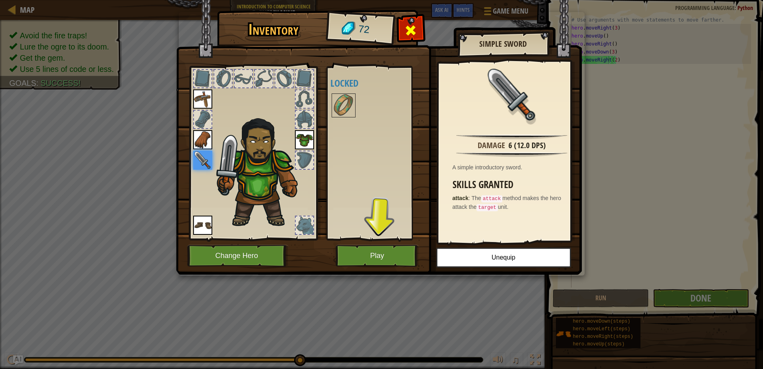
click at [416, 33] on span at bounding box center [410, 30] width 13 height 13
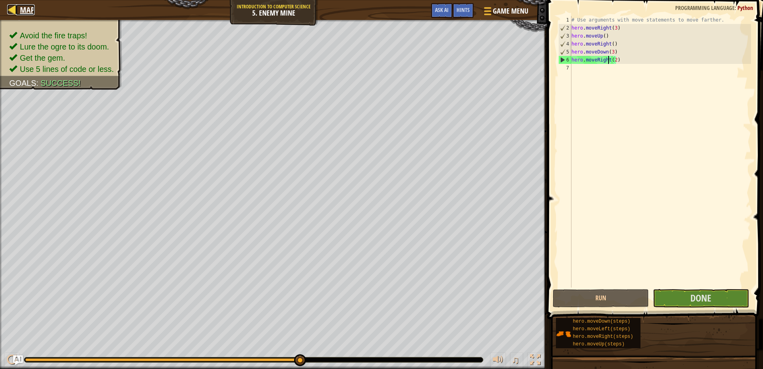
click at [19, 14] on link "Map" at bounding box center [25, 9] width 19 height 11
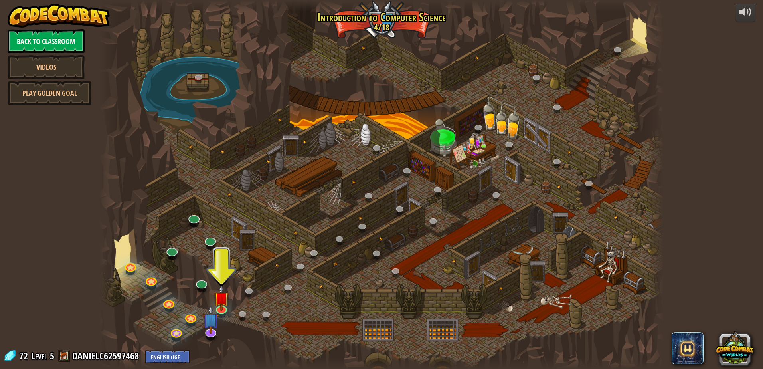
click at [217, 335] on div at bounding box center [381, 184] width 565 height 369
click at [214, 335] on link at bounding box center [210, 330] width 16 height 16
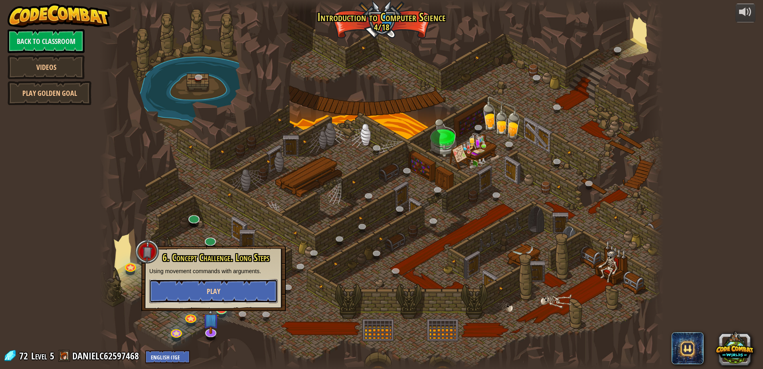
click at [230, 295] on button "Play" at bounding box center [213, 291] width 129 height 24
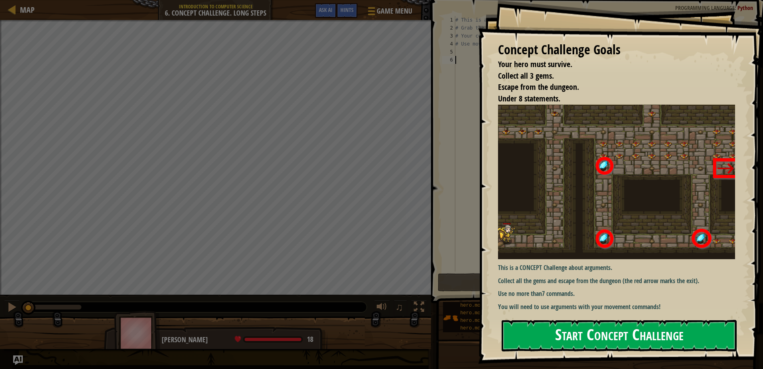
click at [598, 334] on button "Start Concept Challenge" at bounding box center [619, 336] width 235 height 32
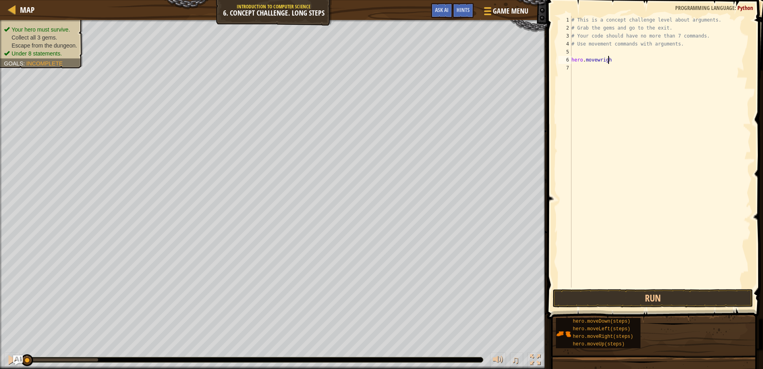
scroll to position [4, 3]
type textarea "hero.moveright()"
drag, startPoint x: 598, startPoint y: 59, endPoint x: 592, endPoint y: 73, distance: 15.8
click at [598, 59] on div "# This is a concept challenge level about arguments. # Grab the gems and go to …" at bounding box center [660, 159] width 181 height 287
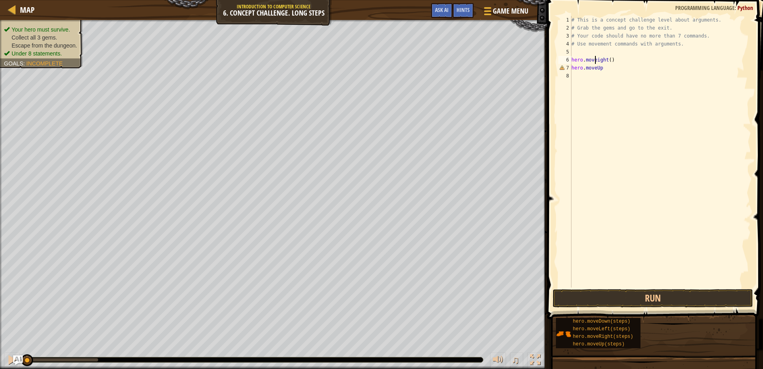
type textarea "hero.moveRight()"
click at [640, 113] on div "# This is a concept challenge level about arguments. # Grab the gems and go to …" at bounding box center [660, 159] width 181 height 287
click at [620, 78] on div "# This is a concept challenge level about arguments. # Grab the gems and go to …" at bounding box center [660, 159] width 181 height 287
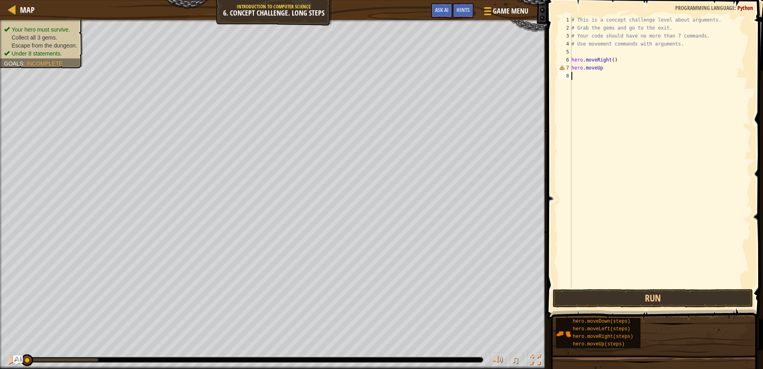
click at [613, 73] on div "# This is a concept challenge level about arguments. # Grab the gems and go to …" at bounding box center [660, 159] width 181 height 287
click at [602, 69] on div "# This is a concept challenge level about arguments. # Grab the gems and go to …" at bounding box center [660, 159] width 181 height 287
type textarea "hero.moveUp(3)"
type textarea "hero.moverig"
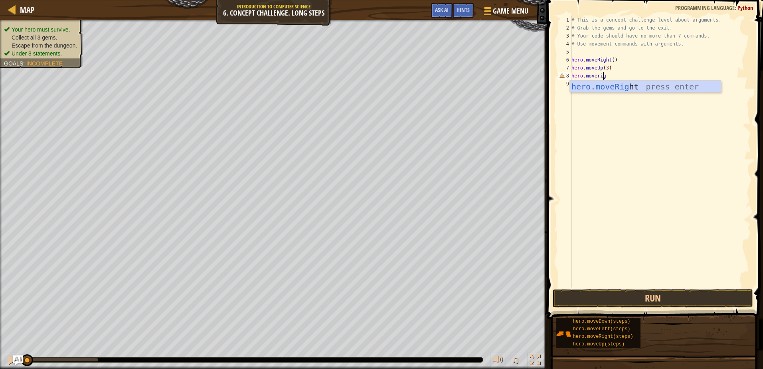
scroll to position [4, 0]
click at [614, 79] on div "# This is a concept challenge level about arguments. # Grab the gems and go to …" at bounding box center [662, 159] width 179 height 287
type textarea "hero.moveRight(2)"
click at [634, 78] on div "# This is a concept challenge level about arguments. # Grab the gems and go to …" at bounding box center [662, 159] width 179 height 287
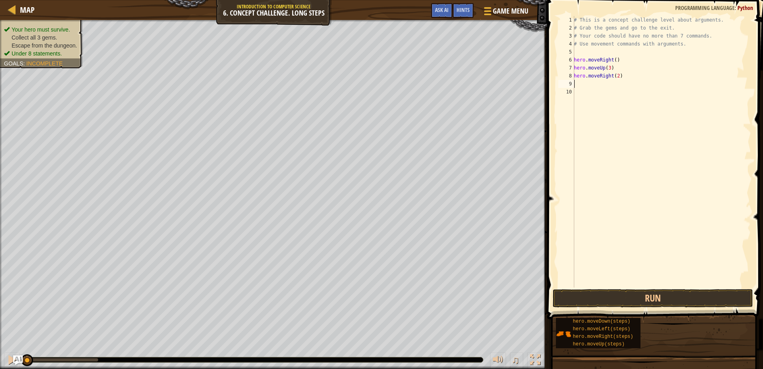
click at [587, 83] on div "# This is a concept challenge level about arguments. # Grab the gems and go to …" at bounding box center [662, 159] width 179 height 287
type textarea "hero.moveDown()"
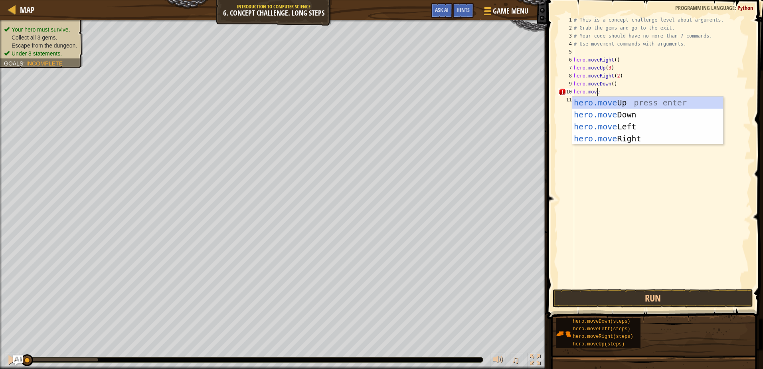
type textarea "hero.movel"
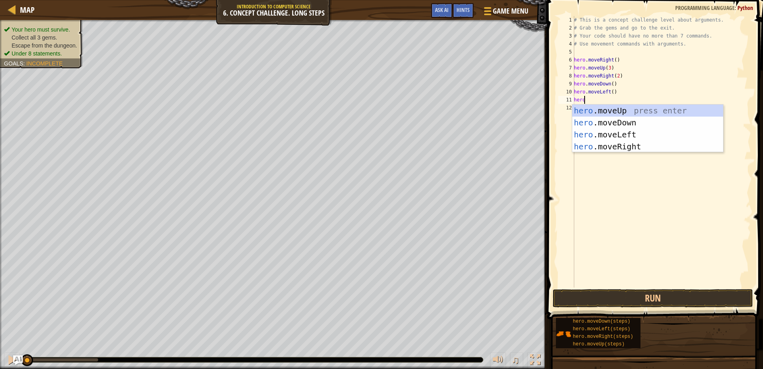
scroll to position [4, 1]
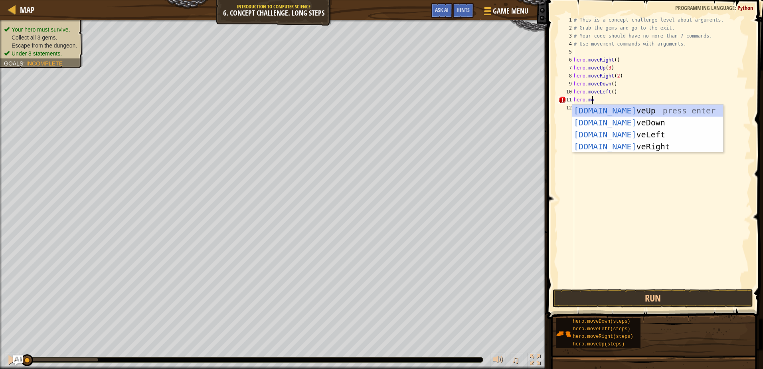
type textarea "hero.move"
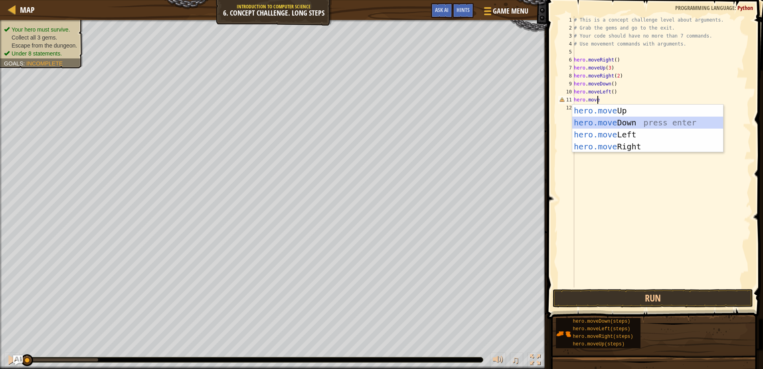
scroll to position [4, 0]
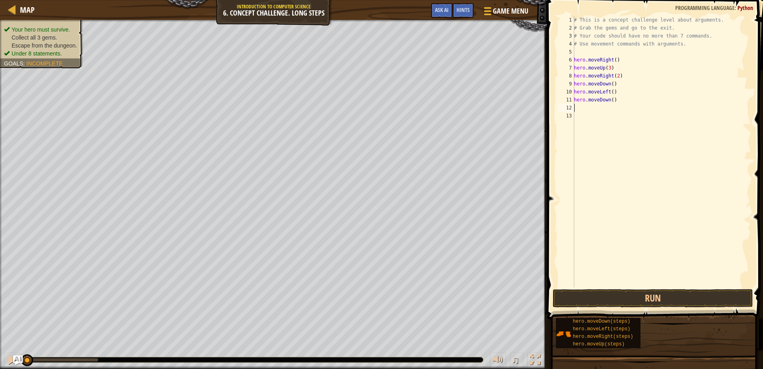
click at [612, 99] on div "# This is a concept challenge level about arguments. # Grab the gems and go to …" at bounding box center [662, 159] width 179 height 287
click at [609, 102] on div "# This is a concept challenge level about arguments. # Grab the gems and go to …" at bounding box center [662, 159] width 179 height 287
click at [609, 103] on div "# This is a concept challenge level about arguments. # Grab the gems and go to …" at bounding box center [662, 159] width 179 height 287
click at [611, 101] on div "# This is a concept challenge level about arguments. # Grab the gems and go to …" at bounding box center [662, 152] width 179 height 272
click at [611, 101] on div "# This is a concept challenge level about arguments. # Grab the gems and go to …" at bounding box center [662, 159] width 179 height 287
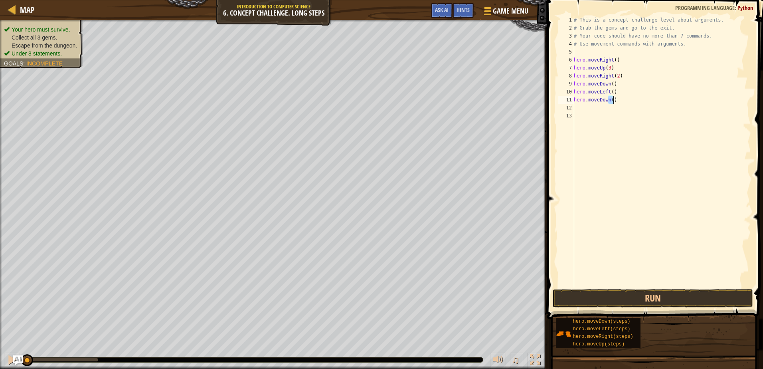
click at [611, 101] on div "# This is a concept challenge level about arguments. # Grab the gems and go to …" at bounding box center [662, 159] width 179 height 287
type textarea "hero.moveDown()"
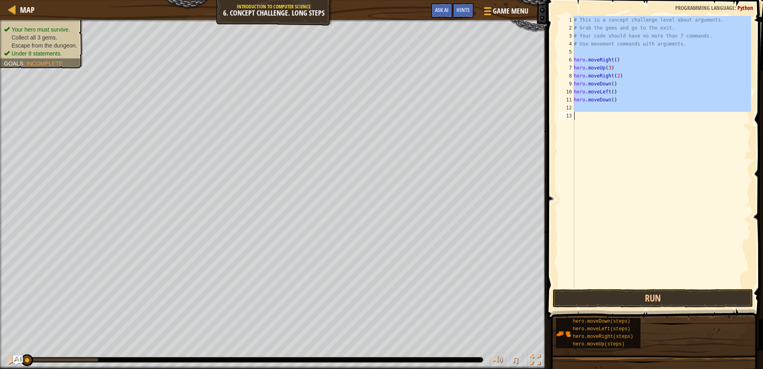
click at [611, 102] on div "# This is a concept challenge level about arguments. # Grab the gems and go to …" at bounding box center [662, 159] width 179 height 287
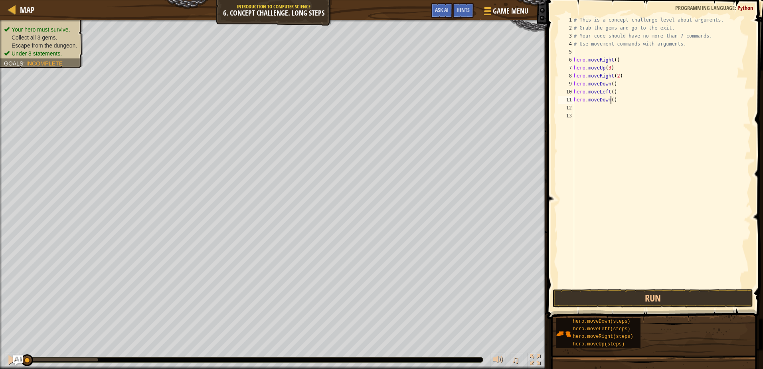
click at [611, 102] on div "# This is a concept challenge level about arguments. # Grab the gems and go to …" at bounding box center [662, 159] width 179 height 287
type textarea "hero.moveDown(2)"
click at [584, 108] on div "# This is a concept challenge level about arguments. # Grab the gems and go to …" at bounding box center [662, 159] width 179 height 287
type textarea "hero.moveright(2)"
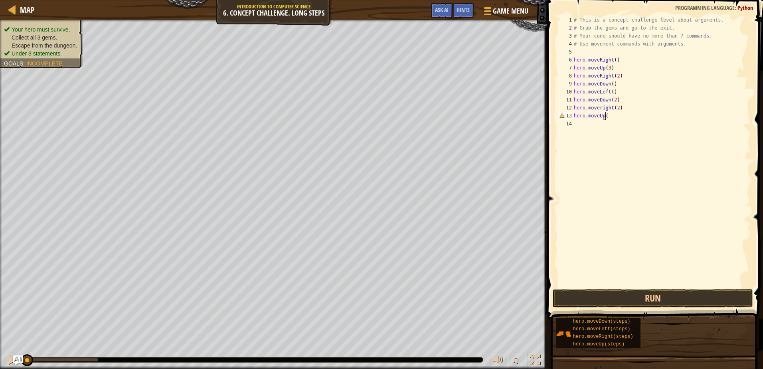
scroll to position [4, 2]
type textarea "hero.moveUp(2)"
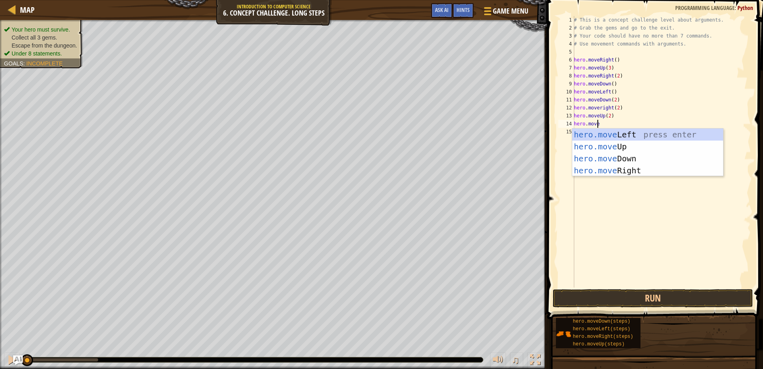
scroll to position [4, 2]
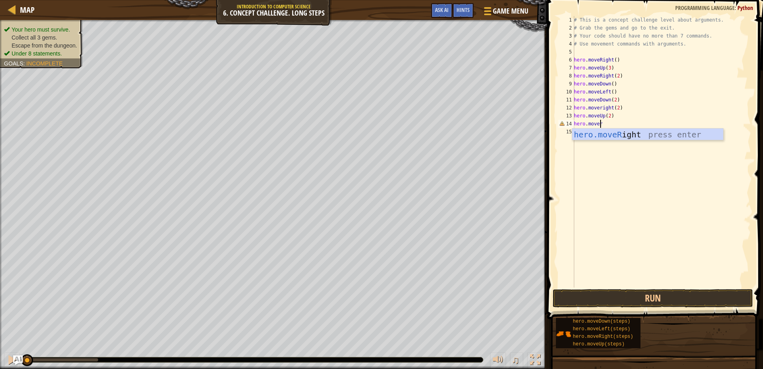
type textarea "hero.moveri"
click at [591, 289] on button "Run" at bounding box center [653, 298] width 200 height 18
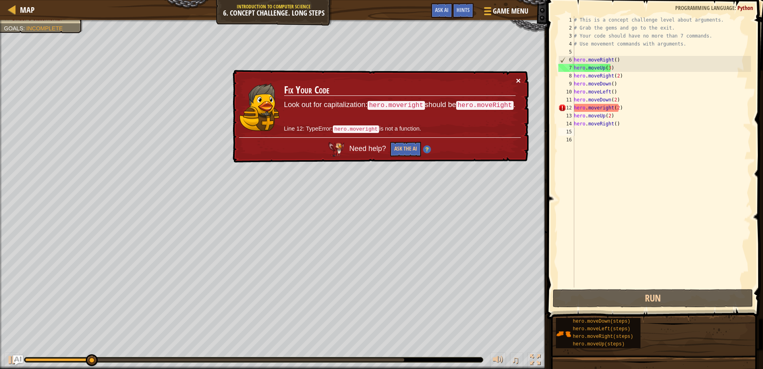
click at [521, 76] on button "×" at bounding box center [518, 80] width 5 height 8
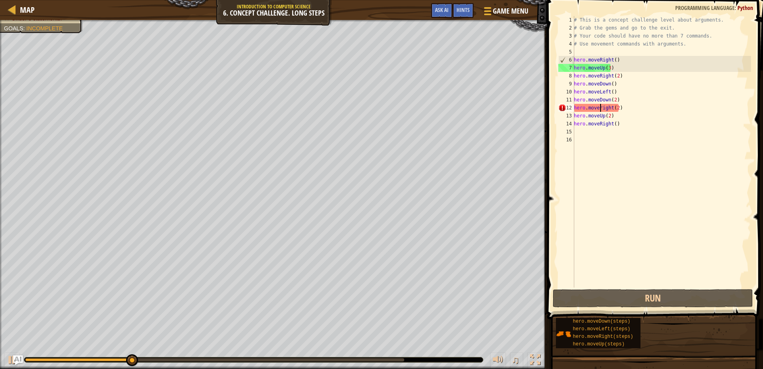
click at [601, 109] on div "# This is a concept challenge level about arguments. # Grab the gems and go to …" at bounding box center [662, 159] width 179 height 287
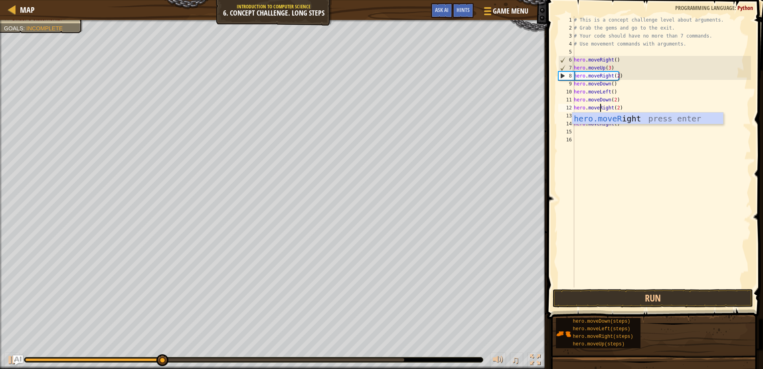
type textarea "hero.moveRight(2)"
click at [643, 171] on div "# This is a concept challenge level about arguments. # Grab the gems and go to …" at bounding box center [662, 159] width 179 height 287
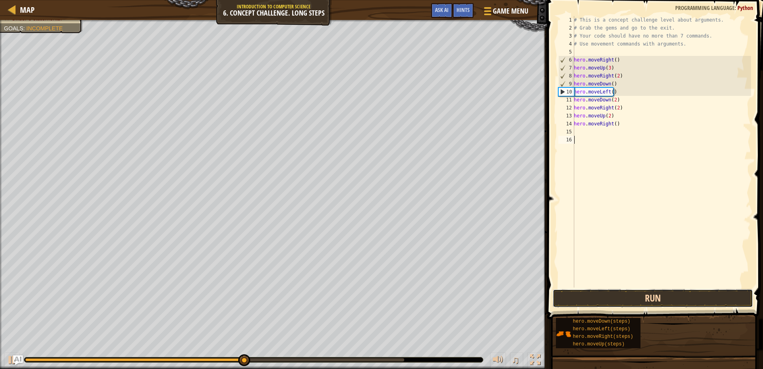
click at [647, 299] on button "Run" at bounding box center [653, 298] width 200 height 18
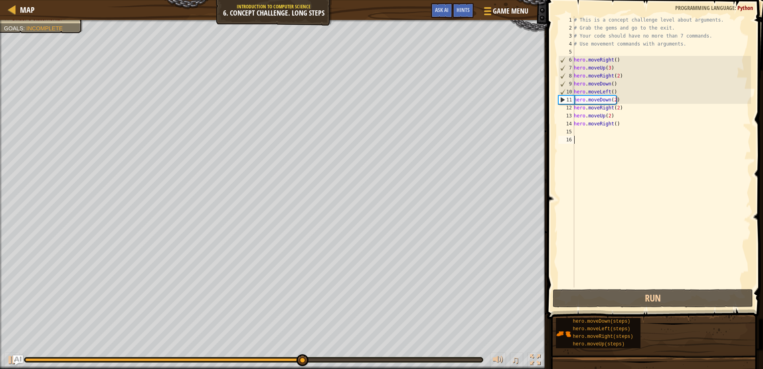
click at [561, 99] on div "11" at bounding box center [567, 100] width 16 height 8
type textarea "hero.moveDown(2)"
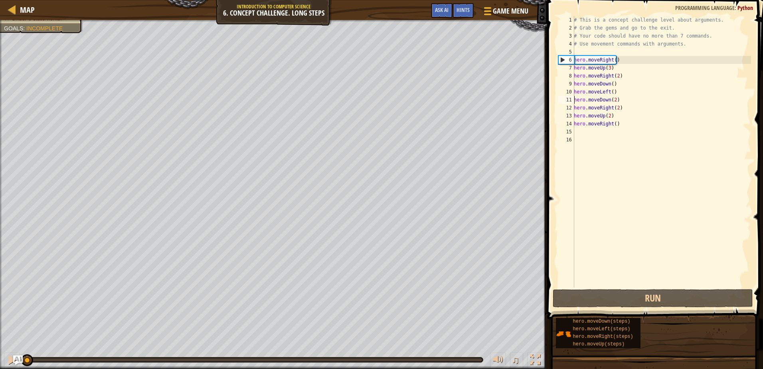
drag, startPoint x: 368, startPoint y: 361, endPoint x: -2, endPoint y: 318, distance: 372.2
click at [0, 0] on html "Map Introduction to Computer Science 6. Concept Challenge. Long Steps Game Menu…" at bounding box center [381, 0] width 763 height 0
click at [580, 129] on div "# This is a concept challenge level about arguments. # Grab the gems and go to …" at bounding box center [662, 159] width 179 height 287
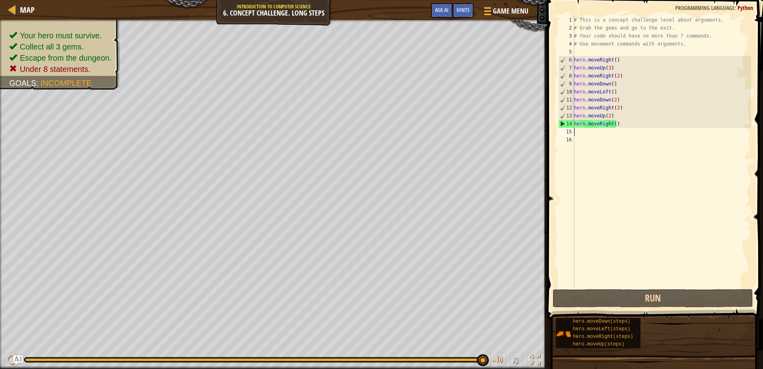
drag, startPoint x: 112, startPoint y: 361, endPoint x: 488, endPoint y: 377, distance: 376.0
click at [488, 0] on html "Map Introduction to Computer Science 6. Concept Challenge. Long Steps Game Menu…" at bounding box center [381, 0] width 763 height 0
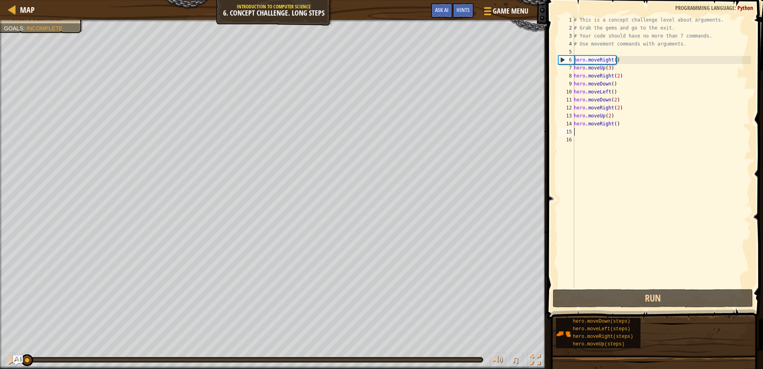
drag, startPoint x: 57, startPoint y: 358, endPoint x: 2, endPoint y: 364, distance: 55.1
click at [6, 366] on div "♫" at bounding box center [273, 358] width 547 height 24
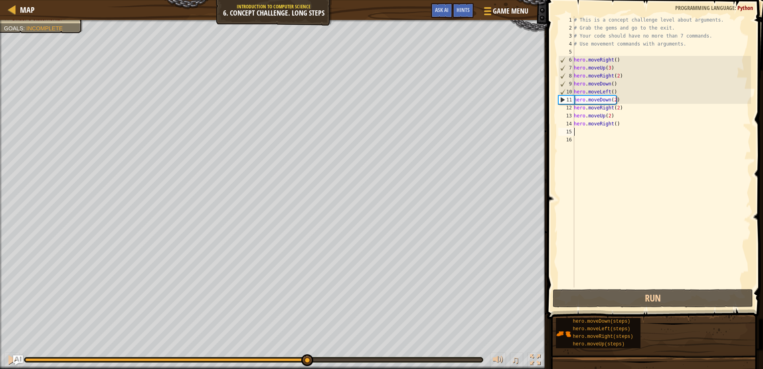
drag, startPoint x: 45, startPoint y: 358, endPoint x: 334, endPoint y: 389, distance: 290.4
click at [334, 0] on html "Map Introduction to Computer Science 6. Concept Challenge. Long Steps Game Menu…" at bounding box center [381, 0] width 763 height 0
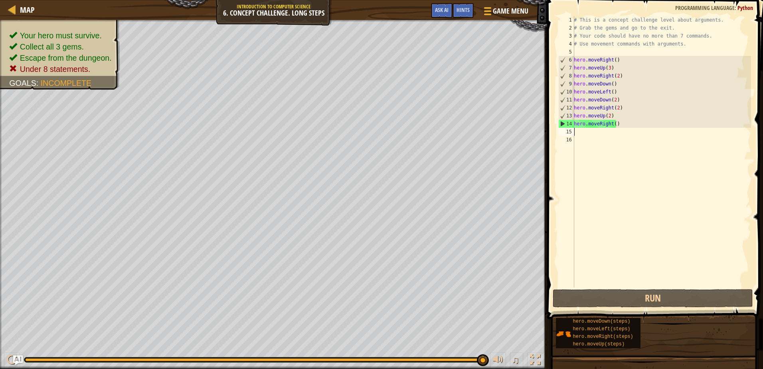
click at [615, 109] on div "# This is a concept challenge level about arguments. # Grab the gems and go to …" at bounding box center [662, 159] width 179 height 287
click at [616, 106] on div "# This is a concept challenge level about arguments. # Grab the gems and go to …" at bounding box center [662, 159] width 179 height 287
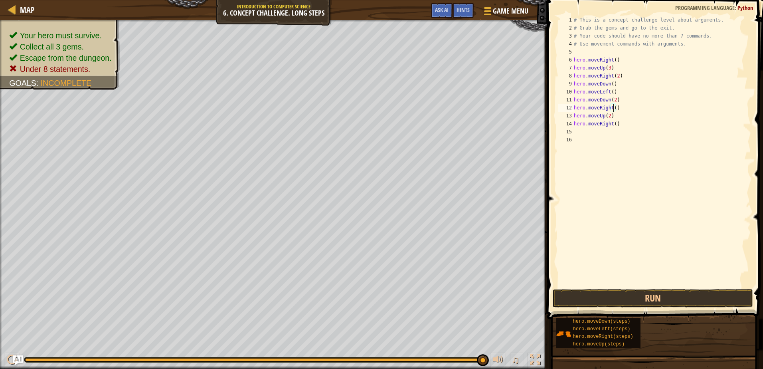
click at [624, 127] on div "# This is a concept challenge level about arguments. # Grab the gems and go to …" at bounding box center [662, 159] width 179 height 287
click at [612, 125] on div "# This is a concept challenge level about arguments. # Grab the gems and go to …" at bounding box center [662, 159] width 179 height 287
click at [611, 84] on div "# This is a concept challenge level about arguments. # Grab the gems and go to …" at bounding box center [662, 159] width 179 height 287
click at [613, 100] on div "# This is a concept challenge level about arguments. # Grab the gems and go to …" at bounding box center [662, 159] width 179 height 287
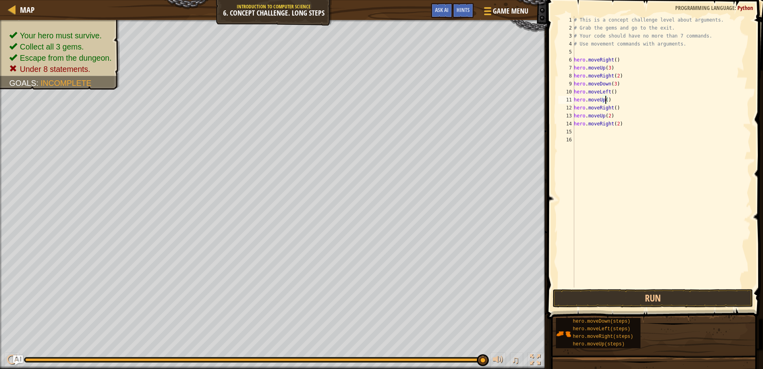
scroll to position [4, 3]
click at [614, 108] on div "# This is a concept challenge level about arguments. # Grab the gems and go to …" at bounding box center [662, 159] width 179 height 287
drag, startPoint x: 627, startPoint y: 124, endPoint x: 567, endPoint y: 117, distance: 60.4
click at [567, 117] on div "hero.moveRight(3) 1 2 3 4 5 6 7 8 9 10 11 12 13 14 15 16 # This is a concept ch…" at bounding box center [654, 152] width 194 height 272
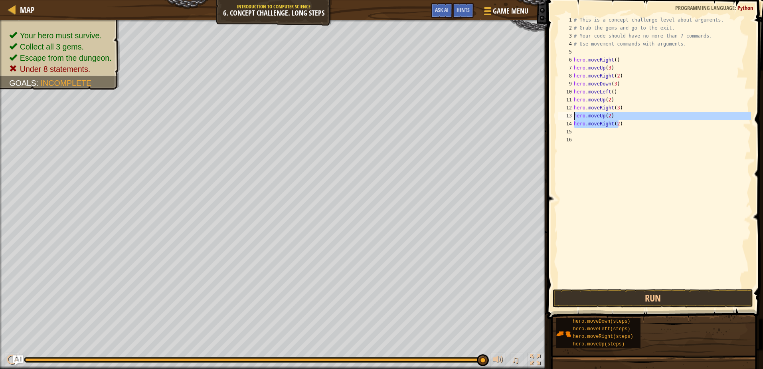
type textarea "hero.moveUp(2) hero.moveRight(2)"
click at [694, 296] on button "Run" at bounding box center [653, 298] width 200 height 18
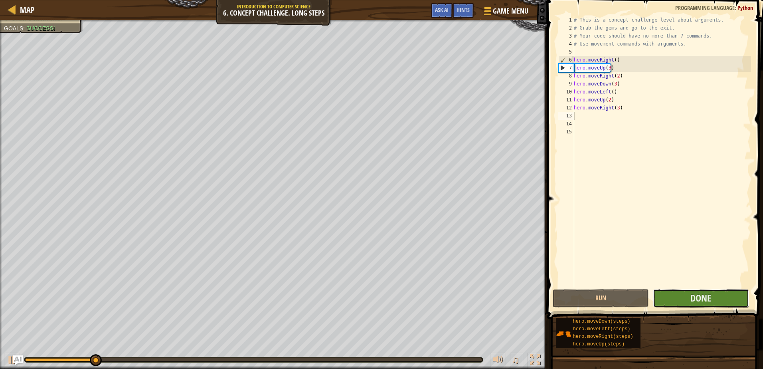
click at [697, 291] on button "Done" at bounding box center [701, 298] width 96 height 18
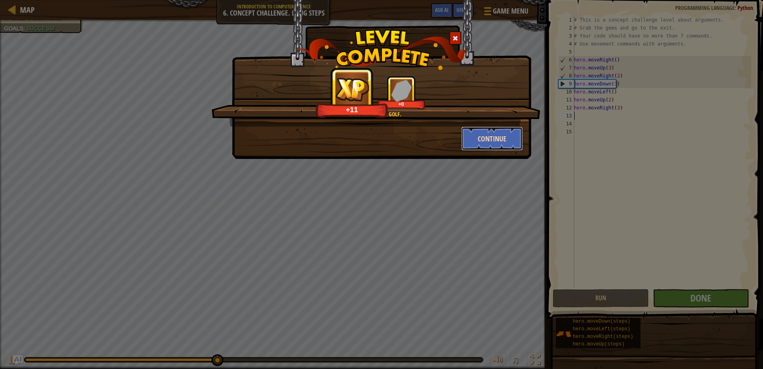
click at [497, 139] on button "Continue" at bounding box center [493, 139] width 62 height 24
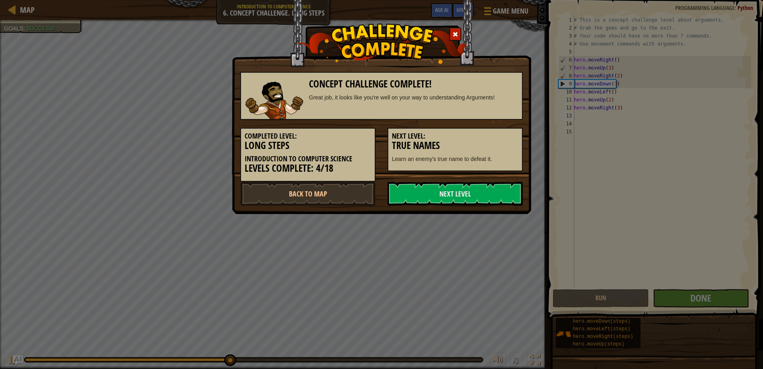
click at [497, 139] on h5 "Next Level:" at bounding box center [455, 136] width 127 height 8
click at [453, 192] on link "Next Level" at bounding box center [455, 194] width 135 height 24
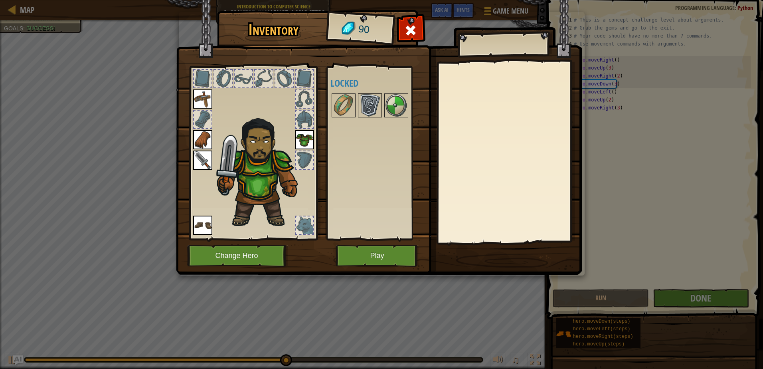
click at [363, 105] on img at bounding box center [370, 105] width 22 height 22
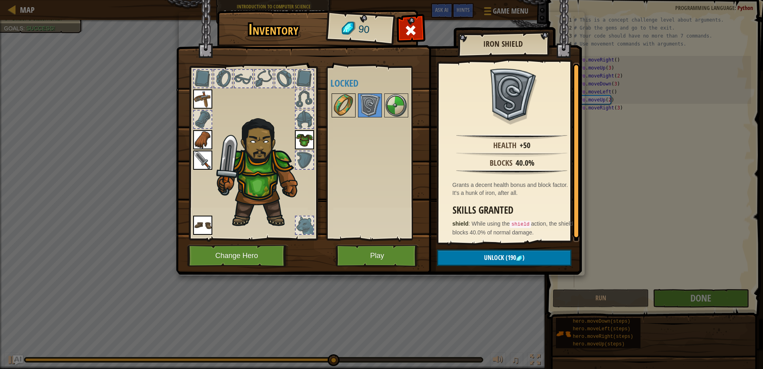
click at [347, 108] on img at bounding box center [344, 105] width 22 height 22
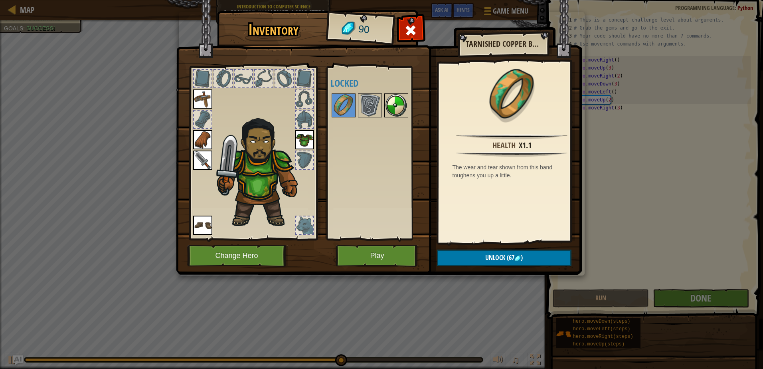
click at [391, 107] on img at bounding box center [396, 105] width 22 height 22
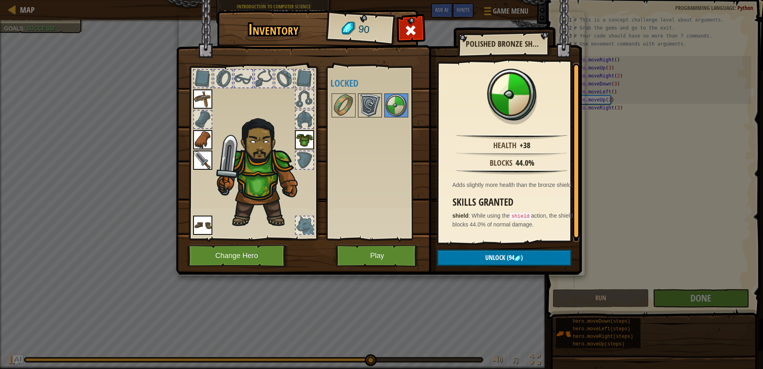
click at [367, 107] on img at bounding box center [370, 105] width 22 height 22
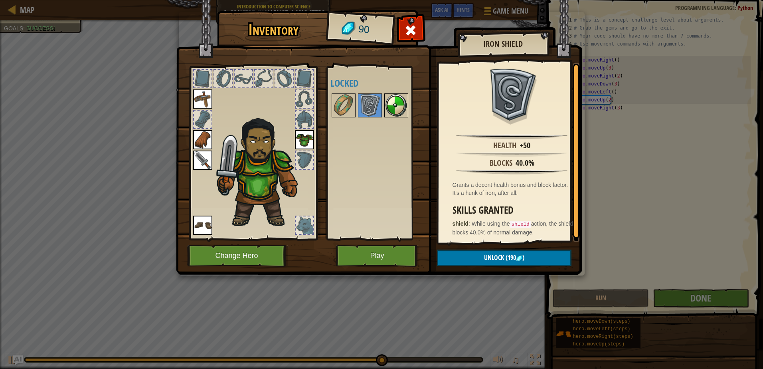
click at [385, 108] on img at bounding box center [396, 105] width 22 height 22
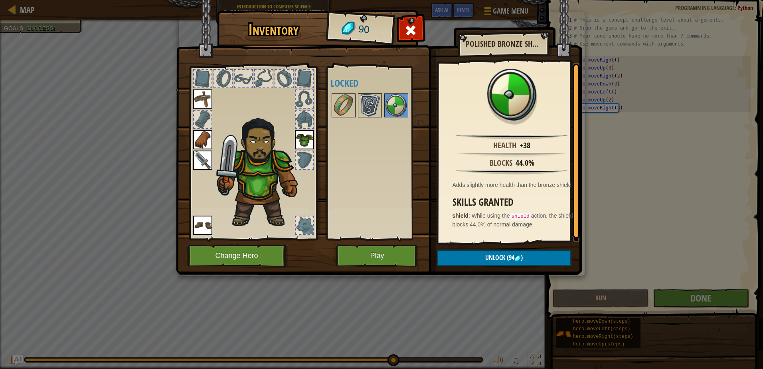
click at [368, 109] on img at bounding box center [370, 105] width 22 height 22
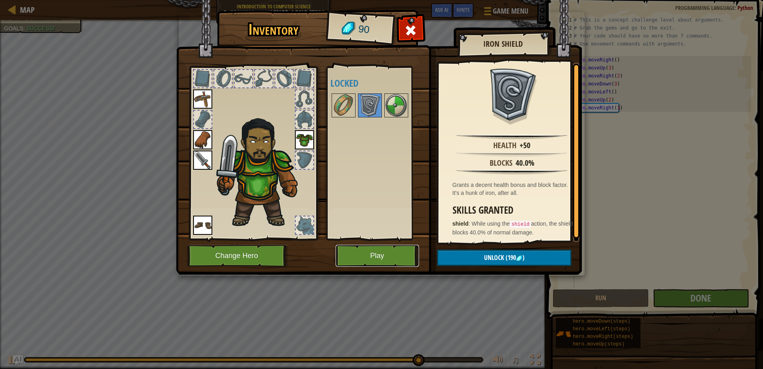
click at [391, 256] on button "Play" at bounding box center [377, 256] width 83 height 22
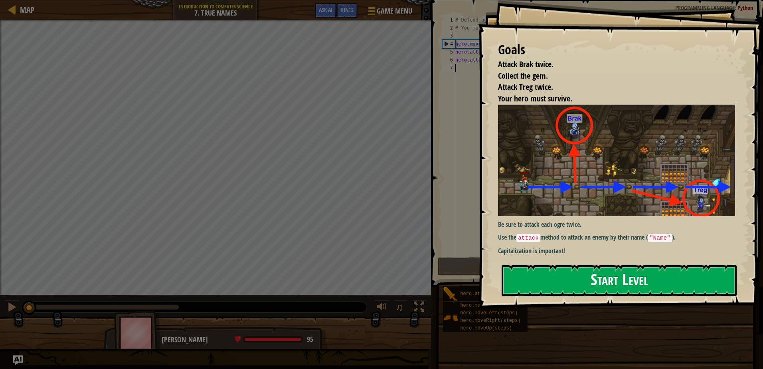
click at [596, 281] on button "Start Level" at bounding box center [619, 281] width 235 height 32
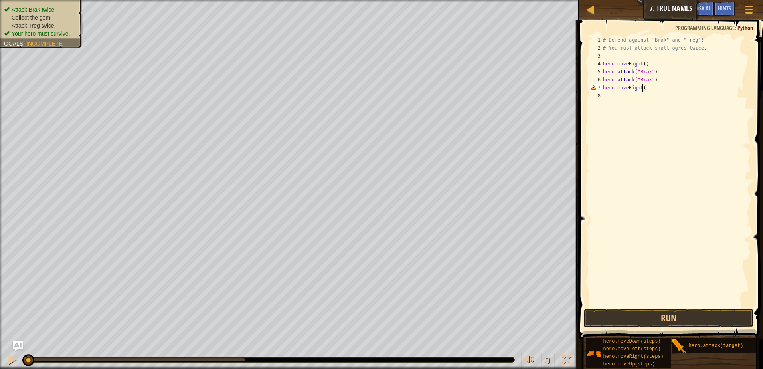
scroll to position [4, 3]
type textarea "hero.moveRight()"
type textarea "hero.attack("Treg")"
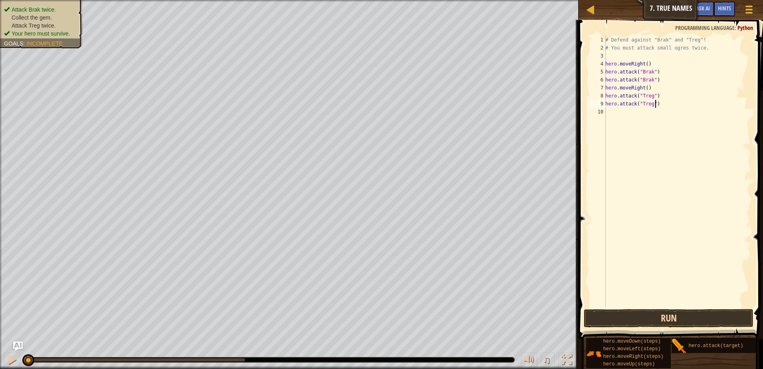
type textarea "hero.attack("Treg")"
click at [620, 320] on button "Run" at bounding box center [669, 318] width 170 height 18
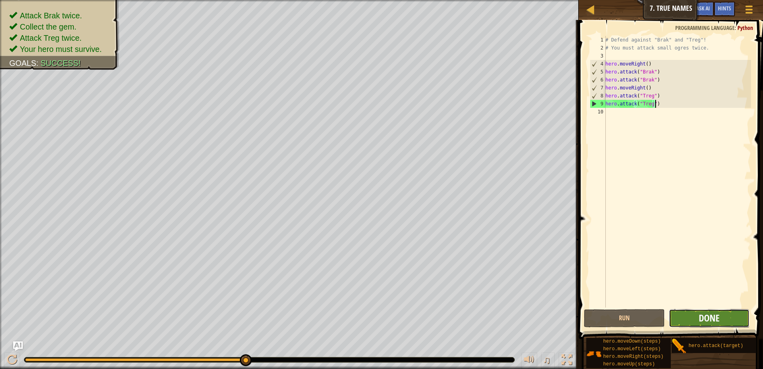
click at [702, 315] on span "Done" at bounding box center [709, 317] width 21 height 13
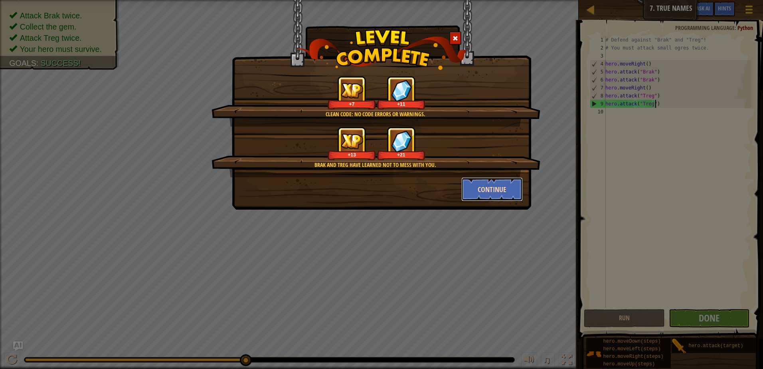
click at [480, 190] on button "Continue" at bounding box center [493, 189] width 62 height 24
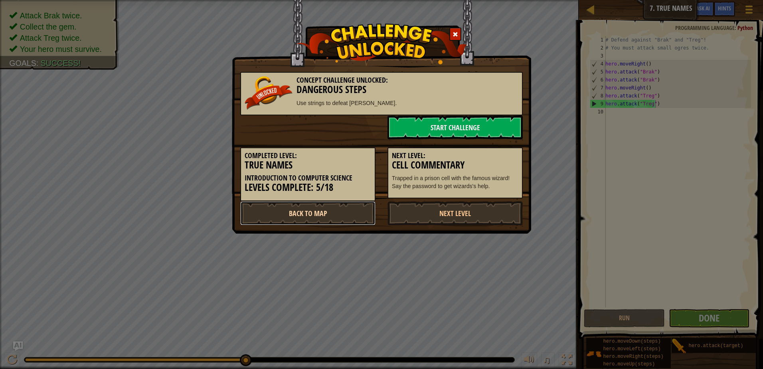
click at [337, 214] on link "Back to Map" at bounding box center [307, 213] width 135 height 24
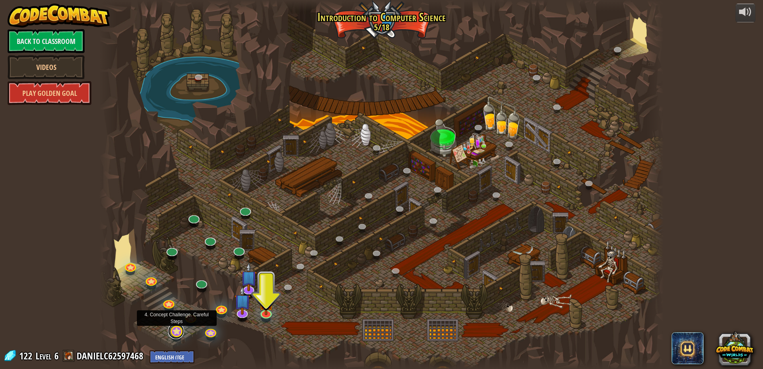
click at [178, 329] on link at bounding box center [176, 331] width 16 height 16
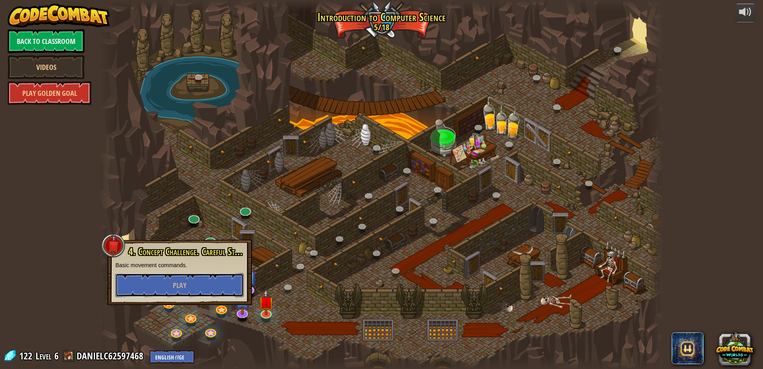
drag, startPoint x: 192, startPoint y: 287, endPoint x: 237, endPoint y: 357, distance: 83.8
click at [237, 357] on div "25. Kithgard Gates (Locked) Escape the Kithgard dungeons, and don't let the gua…" at bounding box center [381, 184] width 565 height 369
click at [238, 357] on div at bounding box center [381, 184] width 565 height 369
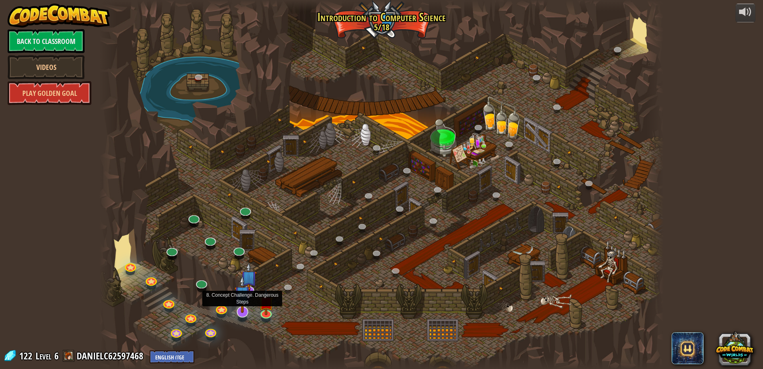
click at [243, 305] on img at bounding box center [242, 294] width 16 height 38
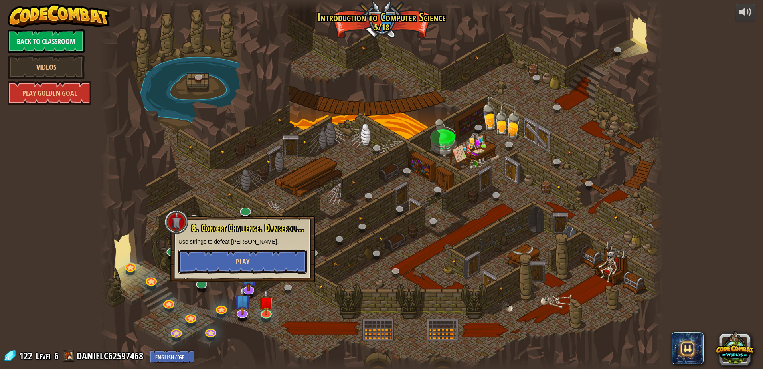
click at [245, 263] on span "Play" at bounding box center [243, 262] width 14 height 10
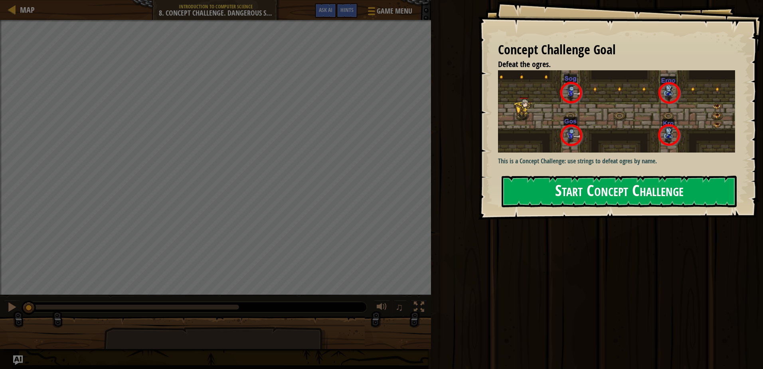
click at [548, 201] on button "Start Concept Challenge" at bounding box center [619, 192] width 235 height 32
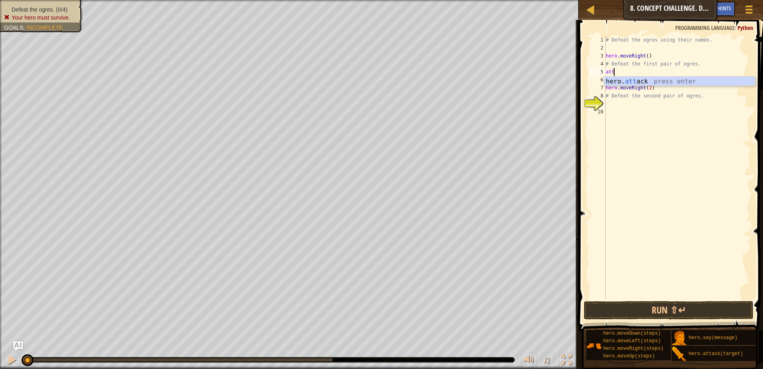
scroll to position [4, 0]
type textarea "a"
click at [611, 85] on div "# Defeat the ogres using their names. hero . moveRight ( ) # Defeat the first p…" at bounding box center [677, 175] width 147 height 279
type textarea "hero.moveRight(2)"
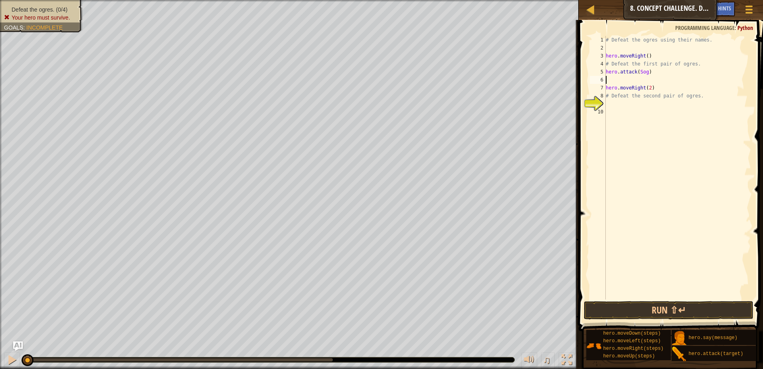
click at [612, 76] on div "# Defeat the ogres using their names. hero . moveRight ( ) # Defeat the first p…" at bounding box center [677, 175] width 147 height 279
click at [637, 73] on div "# Defeat the ogres using their names. hero . moveRight ( ) # Defeat the first p…" at bounding box center [677, 175] width 147 height 279
drag, startPoint x: 647, startPoint y: 73, endPoint x: 636, endPoint y: 109, distance: 38.0
click at [647, 74] on div "# Defeat the ogres using their names. hero . moveRight ( ) # Defeat the first p…" at bounding box center [677, 175] width 147 height 279
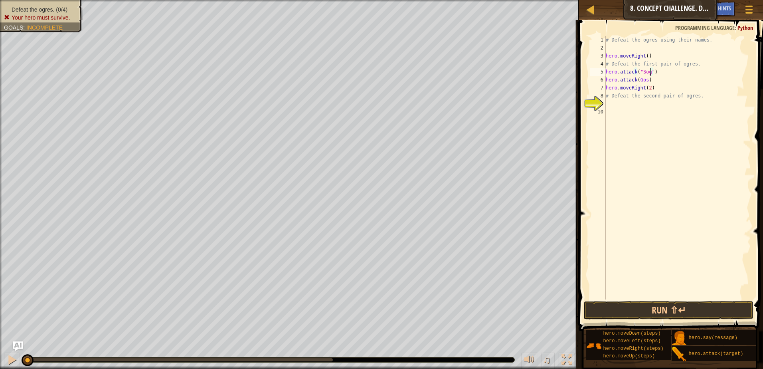
click at [637, 81] on div "# Defeat the ogres using their names. hero . moveRight ( ) # Defeat the first p…" at bounding box center [677, 175] width 147 height 279
click at [647, 80] on div "# Defeat the ogres using their names. hero . moveRight ( ) # Defeat the first p…" at bounding box center [677, 175] width 147 height 279
type textarea "hero.attack("Gos")"
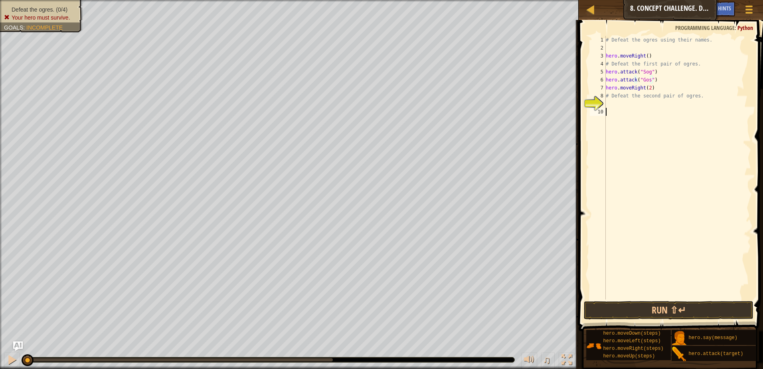
click at [613, 110] on div "# Defeat the ogres using their names. hero . moveRight ( ) # Defeat the first p…" at bounding box center [677, 175] width 147 height 279
click at [614, 102] on div "# Defeat the ogres using their names. hero . moveRight ( ) # Defeat the first p…" at bounding box center [677, 175] width 147 height 279
type textarea "hero.attack("Ergo")"
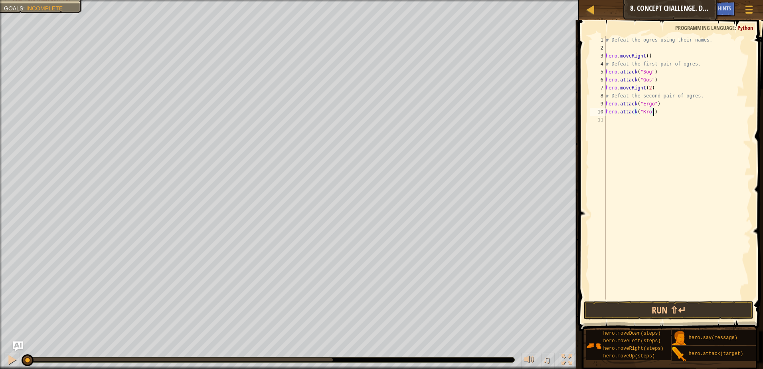
click at [659, 90] on div "# Defeat the ogres using their names. hero . moveRight ( ) # Defeat the first p…" at bounding box center [677, 175] width 147 height 279
click at [662, 83] on div "# Defeat the ogres using their names. hero . moveRight ( ) # Defeat the first p…" at bounding box center [677, 175] width 147 height 279
click at [661, 90] on div "# Defeat the ogres using their names. hero . moveRight ( ) # Defeat the first p…" at bounding box center [677, 175] width 147 height 279
type textarea "hero.moveRight(2)"
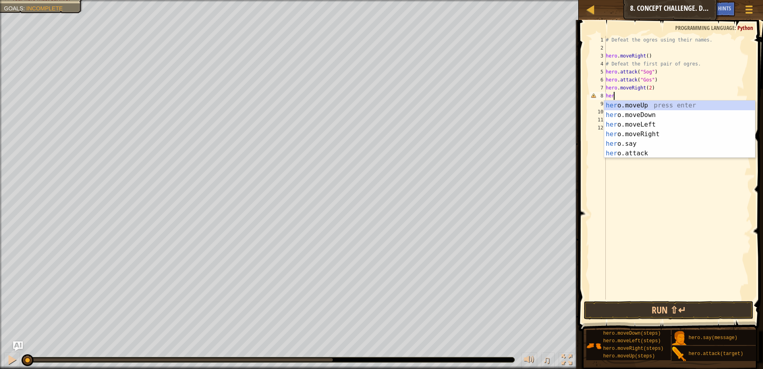
scroll to position [4, 0]
type textarea "h"
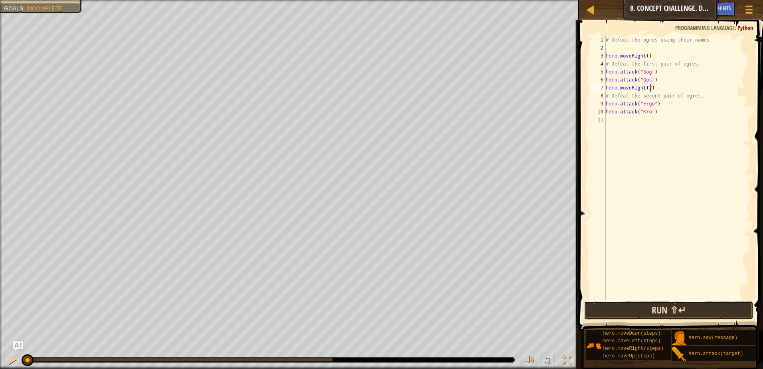
click at [688, 310] on button "Run ⇧↵" at bounding box center [669, 310] width 170 height 18
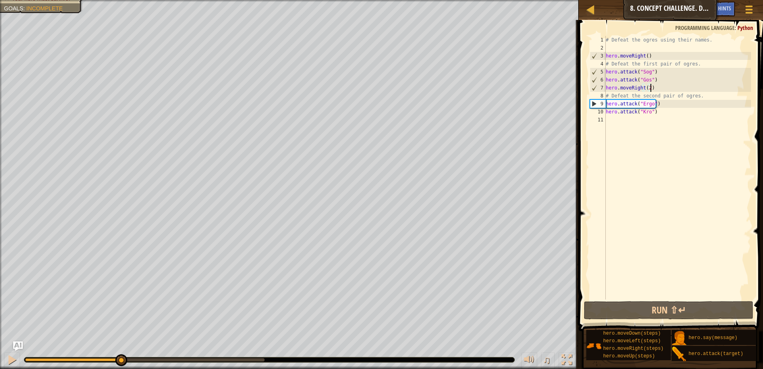
drag, startPoint x: 204, startPoint y: 361, endPoint x: 33, endPoint y: 353, distance: 171.1
click at [33, 353] on div "♫" at bounding box center [289, 358] width 579 height 24
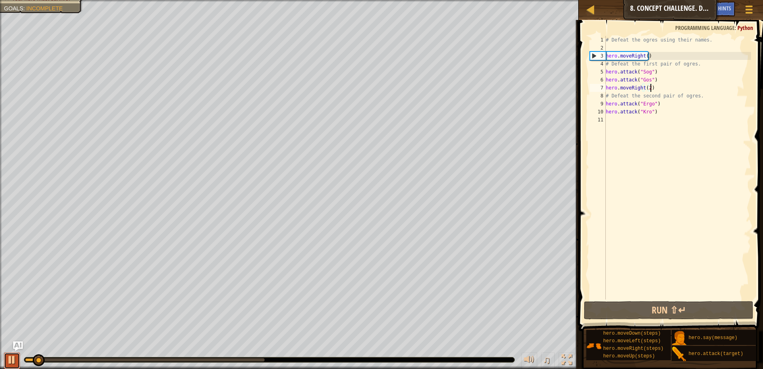
click at [11, 357] on div at bounding box center [12, 360] width 10 height 10
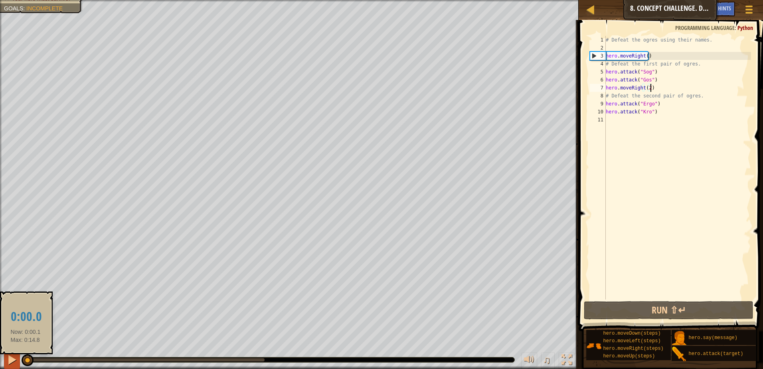
drag, startPoint x: 38, startPoint y: 361, endPoint x: 16, endPoint y: 366, distance: 22.7
click at [16, 366] on div "♫" at bounding box center [289, 358] width 579 height 24
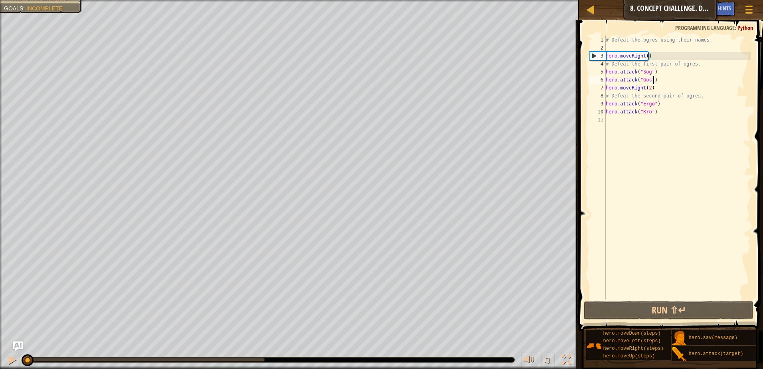
click at [666, 77] on div "# Defeat the ogres using their names. hero . moveRight ( ) # Defeat the first p…" at bounding box center [677, 175] width 147 height 279
click at [656, 70] on div "# Defeat the ogres using their names. hero . moveRight ( ) # Defeat the first p…" at bounding box center [677, 175] width 147 height 279
type textarea "hero.attack("Sog")"
drag, startPoint x: 656, startPoint y: 72, endPoint x: 591, endPoint y: 71, distance: 65.1
click at [591, 71] on div "hero.attack("Sog") 1 2 3 4 5 6 7 8 9 10 11 # Defeat the ogres using their names…" at bounding box center [670, 168] width 163 height 264
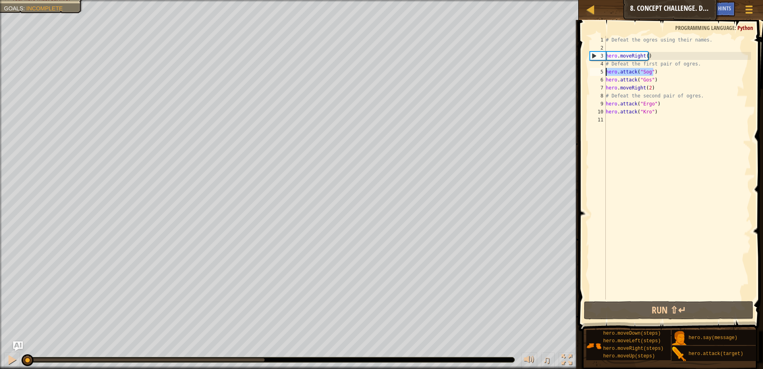
click at [656, 75] on div "# Defeat the ogres using their names. hero . moveRight ( ) # Defeat the first p…" at bounding box center [677, 168] width 147 height 264
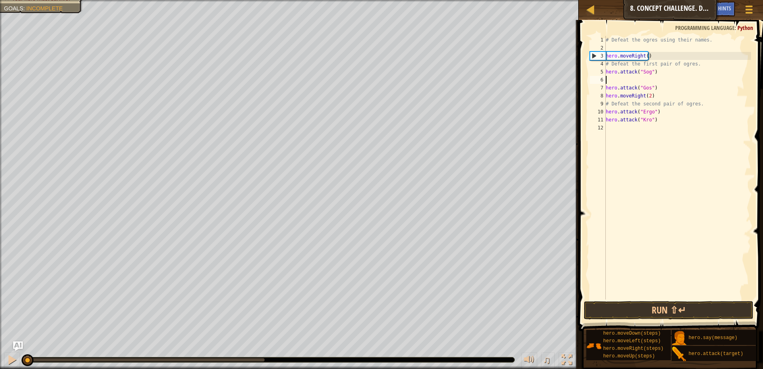
paste textarea "hero.attack("Sog")"
click at [657, 96] on div "# Defeat the ogres using their names. hero . moveRight ( ) # Defeat the first p…" at bounding box center [677, 175] width 147 height 279
click at [654, 88] on div "# Defeat the ogres using their names. hero . moveRight ( ) # Defeat the first p…" at bounding box center [677, 175] width 147 height 279
type textarea "hero.attack("Gos")"
paste textarea "hero.attack("Sog")"
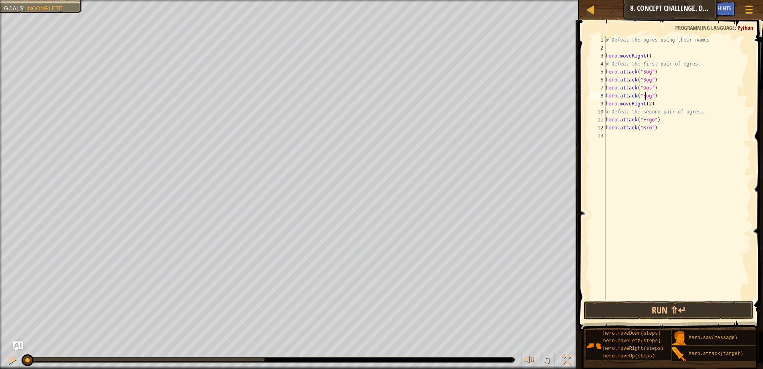
click at [646, 97] on div "# Defeat the ogres using their names. hero . moveRight ( ) # Defeat the first p…" at bounding box center [677, 175] width 147 height 279
click at [647, 80] on div "# Defeat the ogres using their names. hero . moveRight ( ) # Defeat the first p…" at bounding box center [677, 175] width 147 height 279
click at [647, 89] on div "# Defeat the ogres using their names. hero . moveRight ( ) # Defeat the first p…" at bounding box center [677, 175] width 147 height 279
click at [643, 98] on div "# Defeat the ogres using their names. hero . moveRight ( ) # Defeat the first p…" at bounding box center [677, 175] width 147 height 279
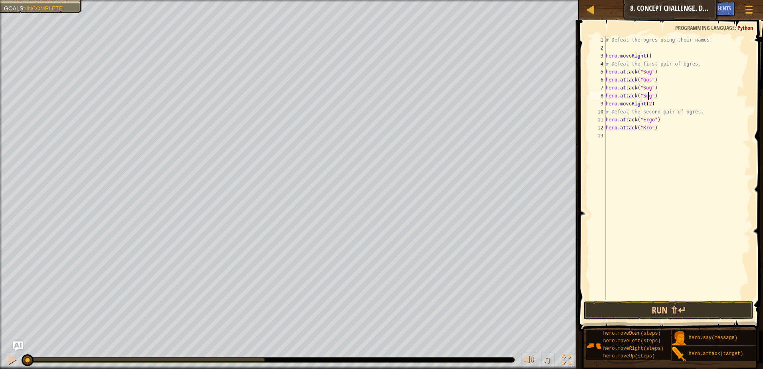
click at [647, 96] on div "# Defeat the ogres using their names. hero . moveRight ( ) # Defeat the first p…" at bounding box center [677, 175] width 147 height 279
type textarea "hero.attack("")"
click at [640, 98] on div "# Defeat the ogres using their names. hero . moveRight ( ) # Defeat the first p…" at bounding box center [677, 175] width 147 height 279
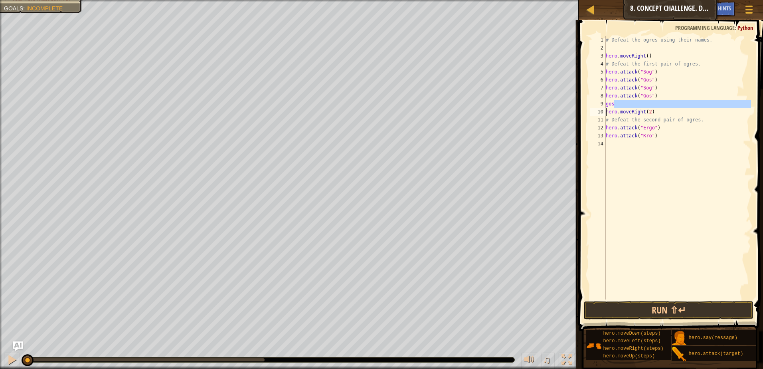
drag, startPoint x: 619, startPoint y: 105, endPoint x: 600, endPoint y: 108, distance: 19.0
click at [600, 108] on div "hero.attack("Gos") 1 2 3 4 5 6 7 8 9 10 11 12 13 14 # Defeat the ogres using th…" at bounding box center [670, 168] width 163 height 264
click at [618, 99] on div "# Defeat the ogres using their names. hero . moveRight ( ) # Defeat the first p…" at bounding box center [677, 175] width 147 height 279
click at [618, 103] on div "# Defeat the ogres using their names. hero . moveRight ( ) # Defeat the first p…" at bounding box center [677, 175] width 147 height 279
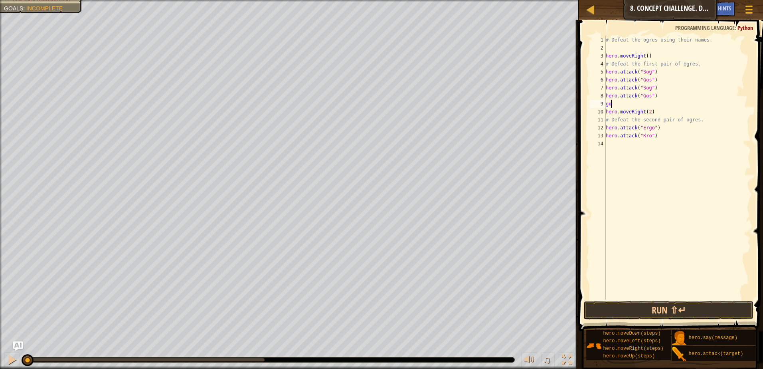
type textarea "g"
drag, startPoint x: 661, startPoint y: 129, endPoint x: 591, endPoint y: 118, distance: 71.1
click at [591, 118] on div "hero.attack("Gos") 1 2 3 4 5 6 7 8 9 10 11 12 13 # Defeat the ogres using their…" at bounding box center [670, 168] width 163 height 264
type textarea "hero.attack("Ergo") hero.attack("Kro")"
click at [622, 136] on div "# Defeat the ogres using their names. hero . moveRight ( ) # Defeat the first p…" at bounding box center [677, 175] width 147 height 279
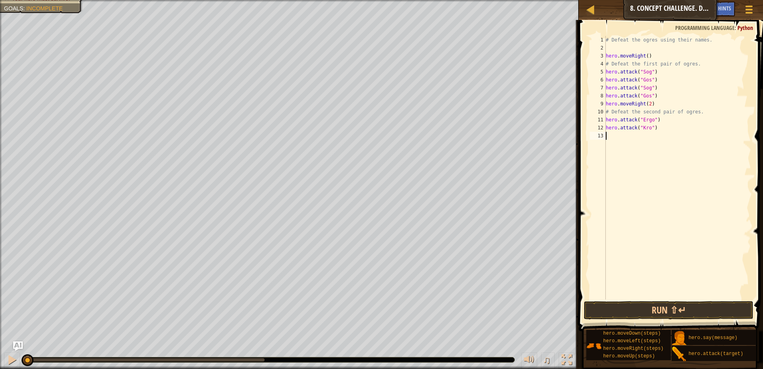
paste textarea "hero.attack("Kro")"
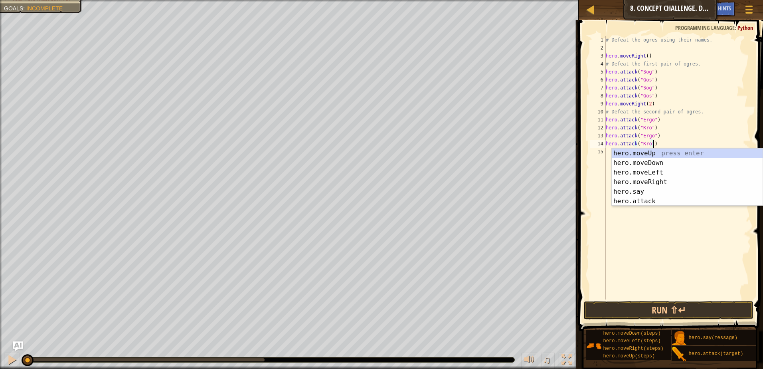
drag, startPoint x: 695, startPoint y: 141, endPoint x: 691, endPoint y: 142, distance: 4.1
click at [691, 142] on div "# Defeat the ogres using their names. hero . moveRight ( ) # Defeat the first p…" at bounding box center [677, 175] width 147 height 279
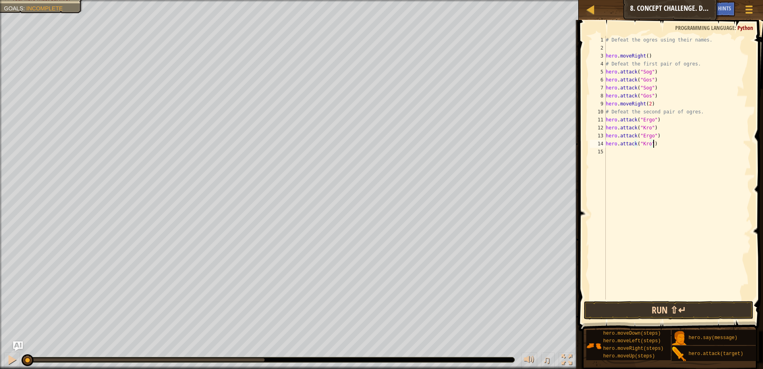
type textarea "hero.attack("Kro")"
click at [652, 306] on button "Run ⇧↵" at bounding box center [669, 310] width 170 height 18
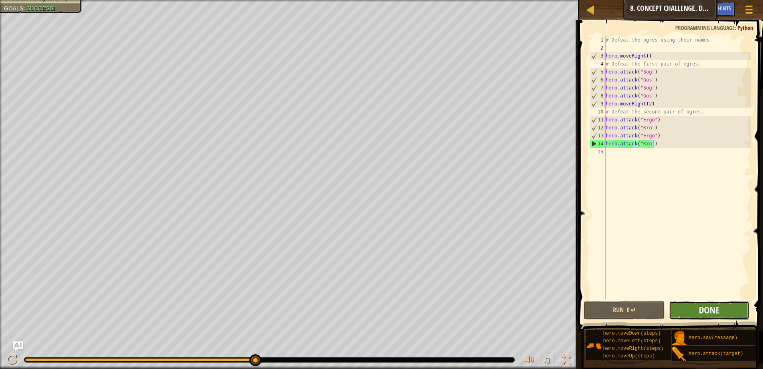
click at [693, 306] on button "Done" at bounding box center [709, 310] width 81 height 18
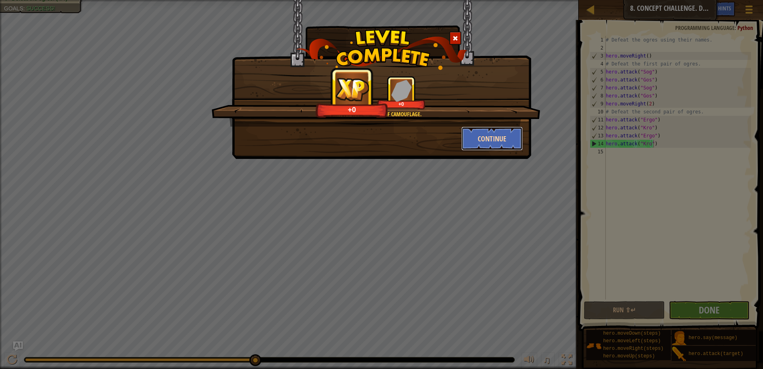
click at [478, 142] on button "Continue" at bounding box center [493, 139] width 62 height 24
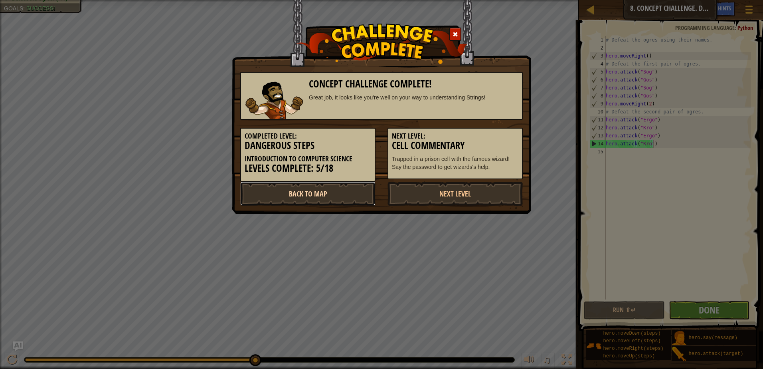
click at [350, 194] on link "Back to Map" at bounding box center [307, 194] width 135 height 24
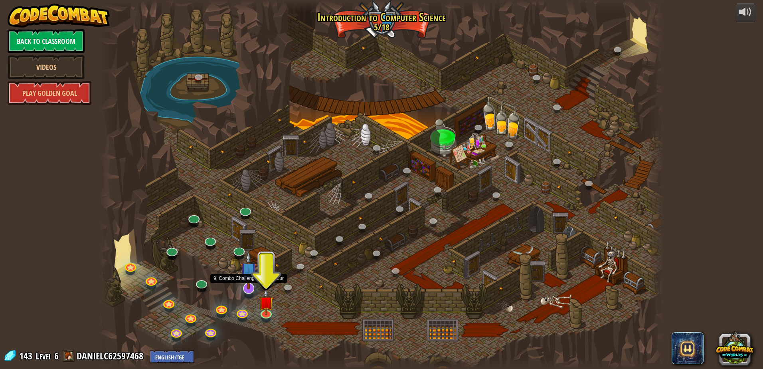
click at [247, 285] on img at bounding box center [248, 271] width 16 height 38
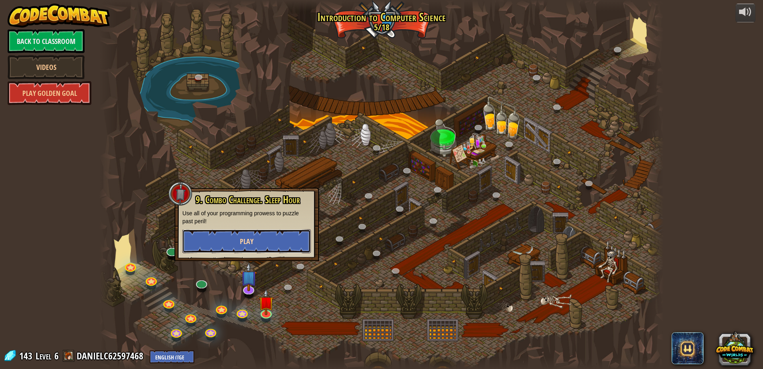
click at [278, 241] on button "Play" at bounding box center [246, 241] width 129 height 24
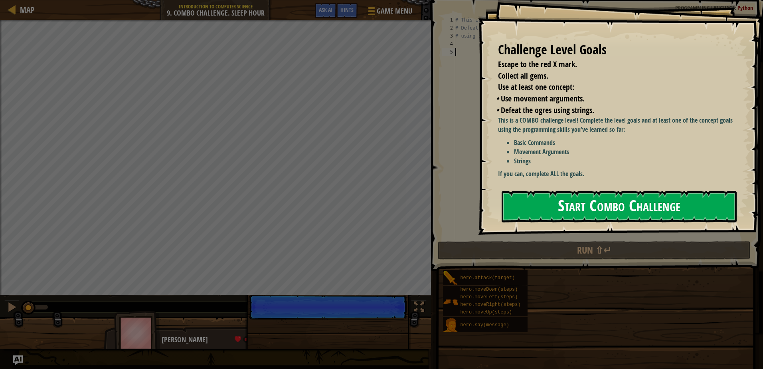
click at [603, 206] on button "Start Combo Challenge" at bounding box center [619, 207] width 235 height 32
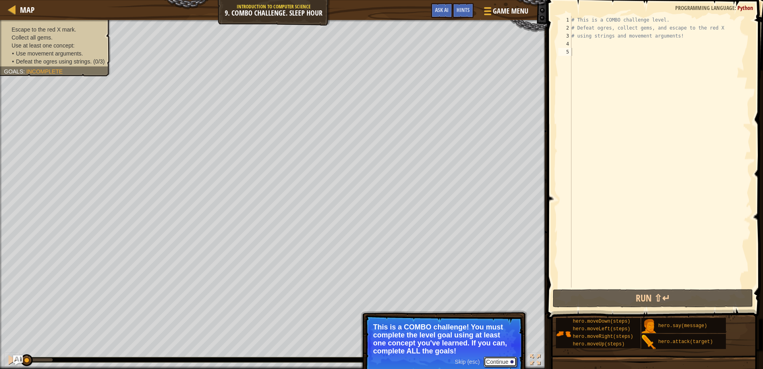
click at [505, 361] on button "Continue" at bounding box center [500, 362] width 33 height 10
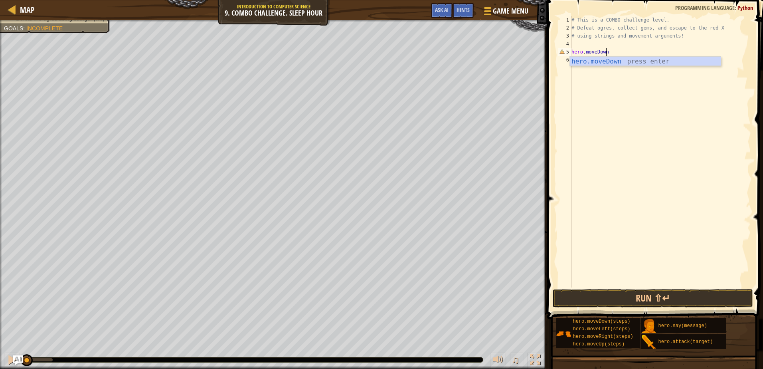
scroll to position [4, 3]
type textarea "hero.moveDown()"
type textarea "hero.moveRight(2)"
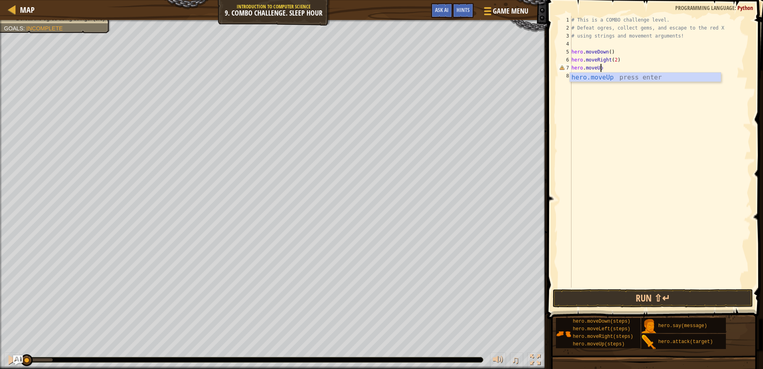
scroll to position [4, 2]
type textarea "hero.moveUp()"
type textarea "hero.attack("Ursa")"
drag, startPoint x: 631, startPoint y: 77, endPoint x: 571, endPoint y: 78, distance: 59.9
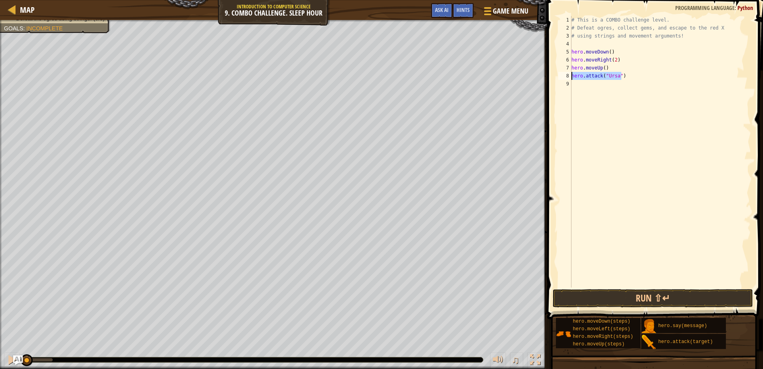
click at [571, 78] on div "hero.attack("Ursa") 1 2 3 4 5 6 7 8 9 # This is a COMBO challenge level. # Defe…" at bounding box center [654, 152] width 194 height 272
click at [587, 87] on div "# This is a COMBO challenge level. # Defeat [PERSON_NAME], collect gems, and es…" at bounding box center [660, 159] width 181 height 287
paste textarea "hero.attack("Ursa")"
type textarea "hero.attack("Ursa")"
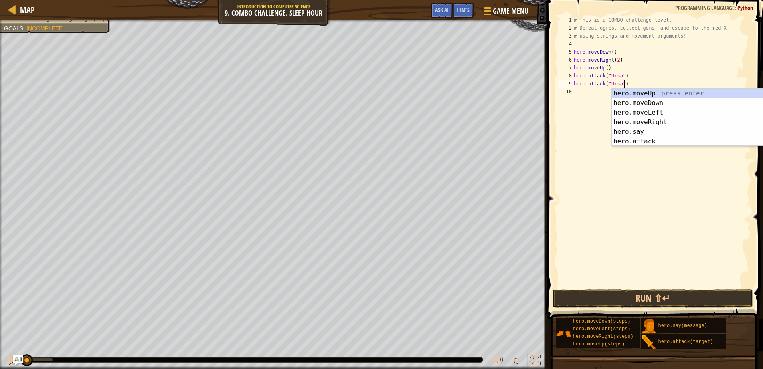
click at [593, 101] on div "# This is a COMBO challenge level. # Defeat [PERSON_NAME], collect gems, and es…" at bounding box center [662, 159] width 179 height 287
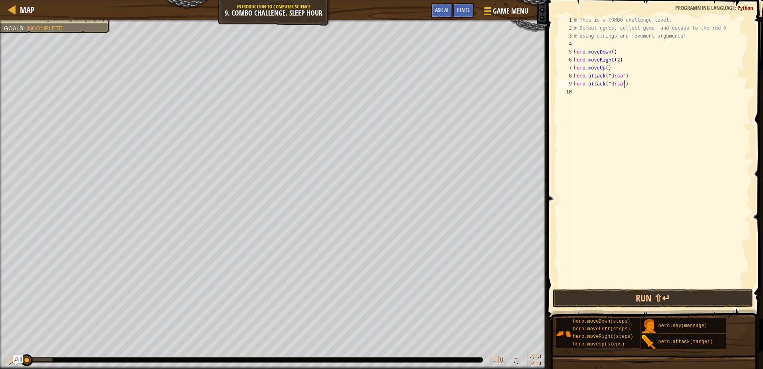
click at [628, 83] on div "# This is a COMBO challenge level. # Defeat [PERSON_NAME], collect gems, and es…" at bounding box center [662, 159] width 179 height 287
type textarea "hero.attack("Ursa")"
click at [587, 95] on div "# This is a COMBO challenge level. # Defeat [PERSON_NAME], collect gems, and es…" at bounding box center [662, 159] width 179 height 287
type textarea "hero.moveUp()"
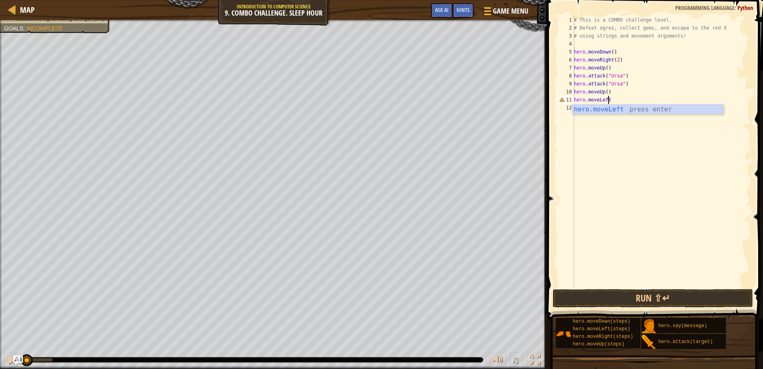
scroll to position [4, 3]
type textarea "hero.moveLeft(2)"
type textarea "hero.attack("Rexxar")"
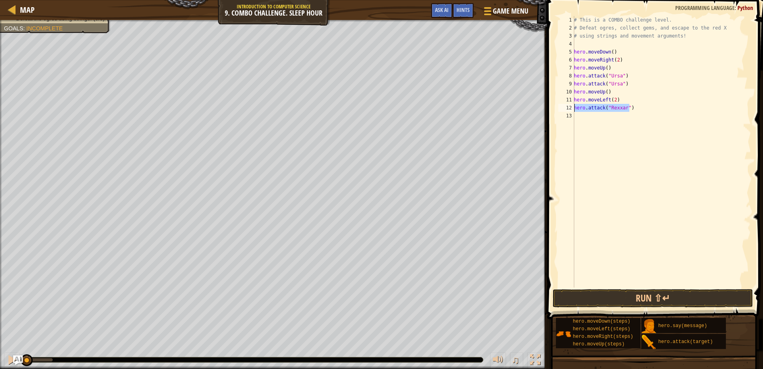
drag, startPoint x: 634, startPoint y: 109, endPoint x: 565, endPoint y: 109, distance: 69.5
click at [565, 109] on div "hero.attack("Rexxar") 1 2 3 4 5 6 7 8 9 10 11 12 13 # This is a COMBO challenge…" at bounding box center [654, 152] width 194 height 272
click at [577, 117] on div "# This is a COMBO challenge level. # Defeat [PERSON_NAME], collect gems, and es…" at bounding box center [662, 159] width 179 height 287
paste textarea "hero.attack("Rexxar")"
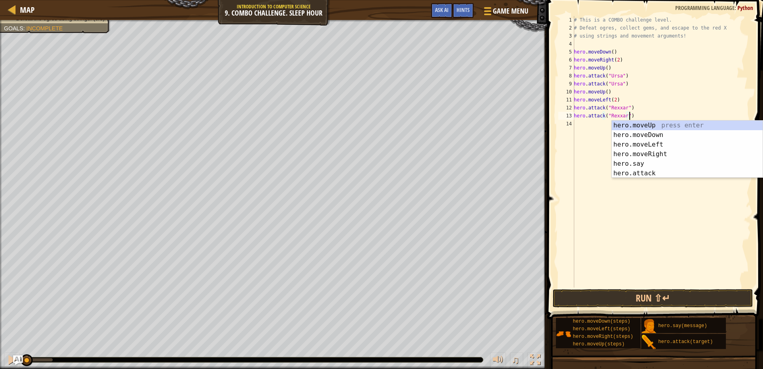
paste textarea "hero.attack("Rexxar")"
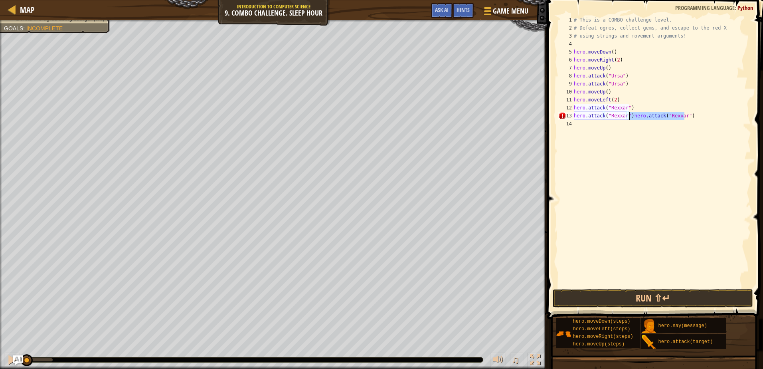
drag, startPoint x: 699, startPoint y: 115, endPoint x: 631, endPoint y: 119, distance: 68.4
click at [631, 119] on div "# This is a COMBO challenge level. # Defeat [PERSON_NAME], collect gems, and es…" at bounding box center [662, 159] width 179 height 287
type textarea "hero.attack("Rexxar")"
click at [587, 132] on div "# This is a COMBO challenge level. # Defeat [PERSON_NAME], collect gems, and es…" at bounding box center [662, 159] width 179 height 287
paste textarea "hero.attack("Rexxar")"
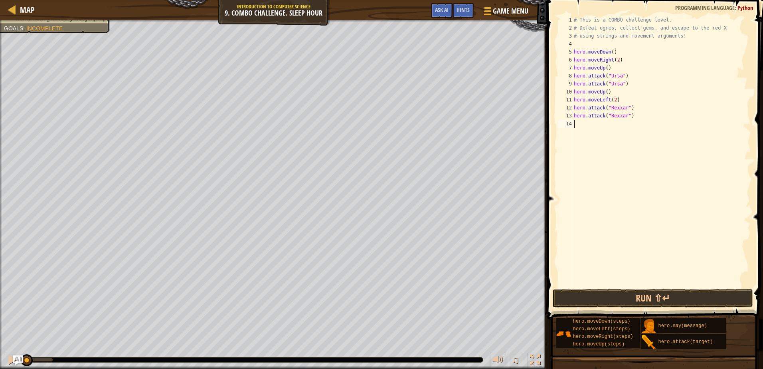
type textarea "hero.attack("Rexxar")"
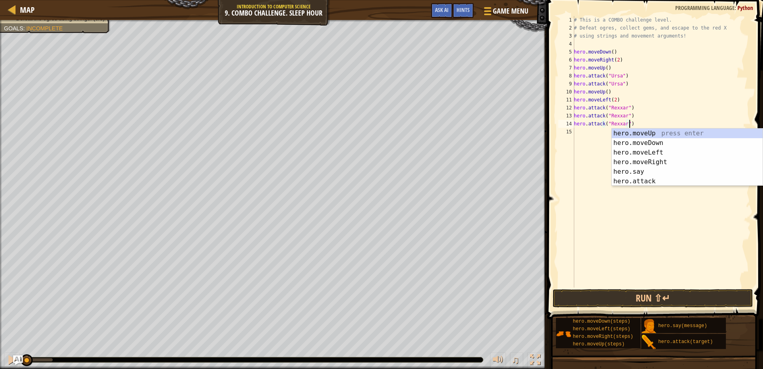
click at [586, 137] on div "# This is a COMBO challenge level. # Defeat [PERSON_NAME], collect gems, and es…" at bounding box center [662, 159] width 179 height 287
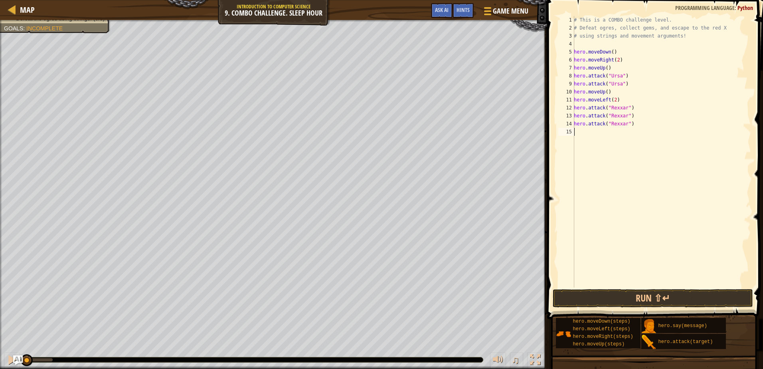
paste textarea "hero.attack("Rexxar")"
drag, startPoint x: 623, startPoint y: 126, endPoint x: 613, endPoint y: 128, distance: 9.9
click at [613, 128] on div "# This is a COMBO challenge level. # Defeat [PERSON_NAME], collect gems, and es…" at bounding box center [662, 159] width 179 height 287
click at [624, 123] on div "# This is a COMBO challenge level. # Defeat [PERSON_NAME], collect gems, and es…" at bounding box center [662, 152] width 179 height 272
drag, startPoint x: 624, startPoint y: 123, endPoint x: 610, endPoint y: 127, distance: 14.5
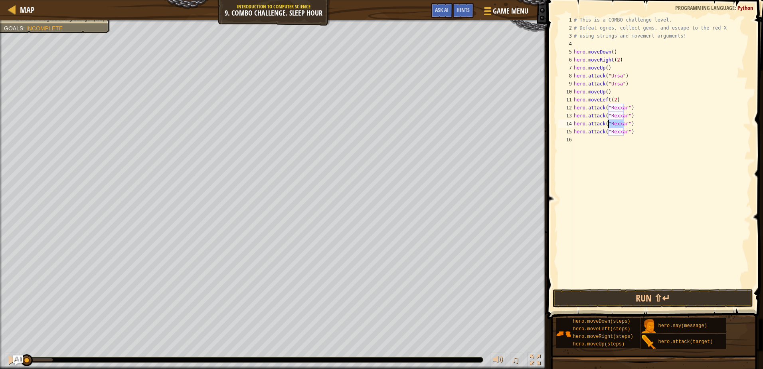
click at [610, 127] on div "# This is a COMBO challenge level. # Defeat [PERSON_NAME], collect gems, and es…" at bounding box center [662, 159] width 179 height 287
drag, startPoint x: 623, startPoint y: 109, endPoint x: 601, endPoint y: 106, distance: 21.7
click at [601, 106] on div "# This is a COMBO challenge level. # Defeat [PERSON_NAME], collect gems, and es…" at bounding box center [662, 159] width 179 height 287
click at [626, 109] on div "# This is a COMBO challenge level. # Defeat [PERSON_NAME], collect gems, and es…" at bounding box center [662, 159] width 179 height 287
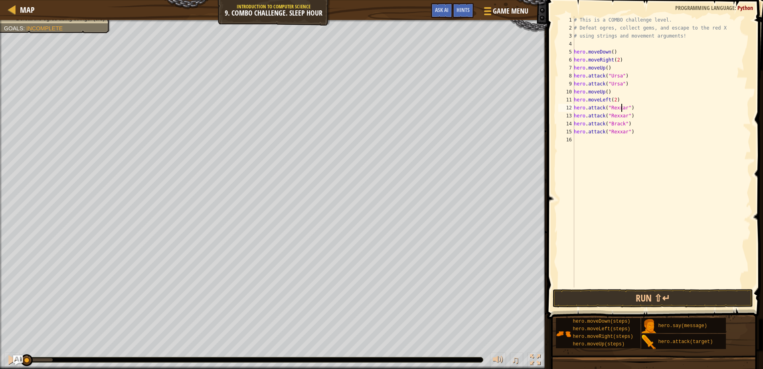
drag, startPoint x: 623, startPoint y: 109, endPoint x: 618, endPoint y: 109, distance: 5.2
click at [618, 109] on div "# This is a COMBO challenge level. # Defeat [PERSON_NAME], collect gems, and es…" at bounding box center [662, 159] width 179 height 287
click at [624, 109] on div "# This is a COMBO challenge level. # Defeat [PERSON_NAME], collect gems, and es…" at bounding box center [662, 159] width 179 height 287
drag, startPoint x: 624, startPoint y: 109, endPoint x: 616, endPoint y: 108, distance: 7.6
click at [616, 108] on div "# This is a COMBO challenge level. # Defeat [PERSON_NAME], collect gems, and es…" at bounding box center [662, 159] width 179 height 287
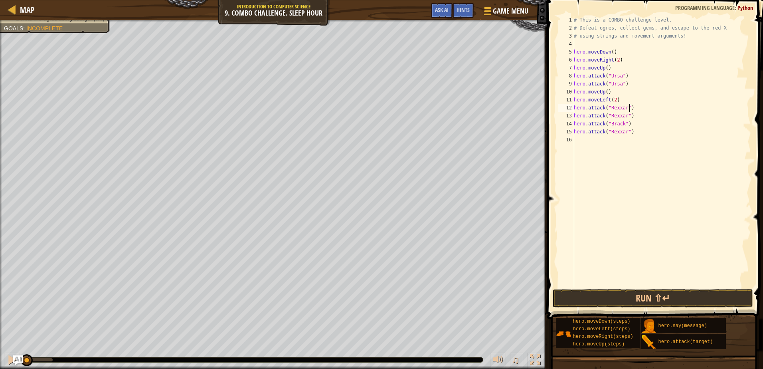
click at [651, 111] on div "# This is a COMBO challenge level. # Defeat [PERSON_NAME], collect gems, and es…" at bounding box center [662, 159] width 179 height 287
drag, startPoint x: 624, startPoint y: 108, endPoint x: 609, endPoint y: 108, distance: 15.6
click at [609, 108] on div "# This is a COMBO challenge level. # Defeat [PERSON_NAME], collect gems, and es…" at bounding box center [662, 159] width 179 height 287
type textarea "hero.attack("Brack")"
click at [587, 149] on div "# This is a COMBO challenge level. # Defeat [PERSON_NAME], collect gems, and es…" at bounding box center [662, 159] width 179 height 287
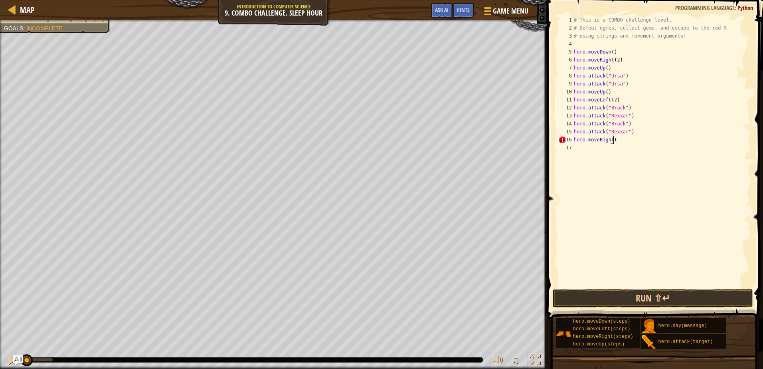
scroll to position [4, 3]
click at [624, 299] on button "Run ⇧↵" at bounding box center [653, 298] width 200 height 18
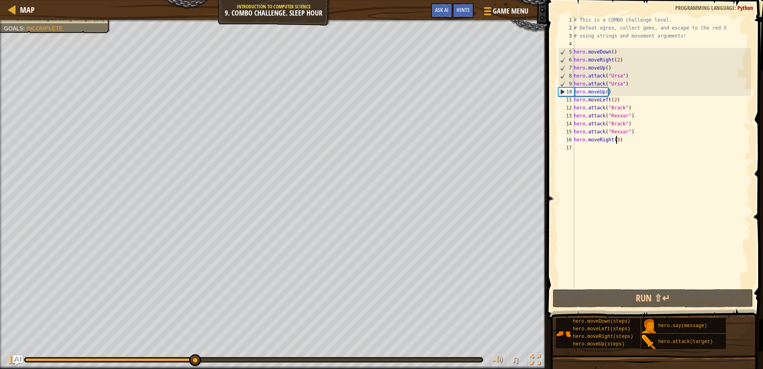
click at [616, 141] on div "# This is a COMBO challenge level. # Defeat [PERSON_NAME], collect gems, and es…" at bounding box center [662, 159] width 179 height 287
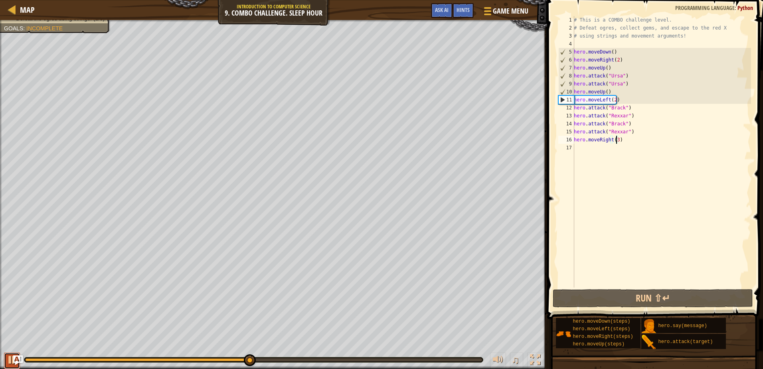
click at [7, 357] on div at bounding box center [12, 360] width 10 height 10
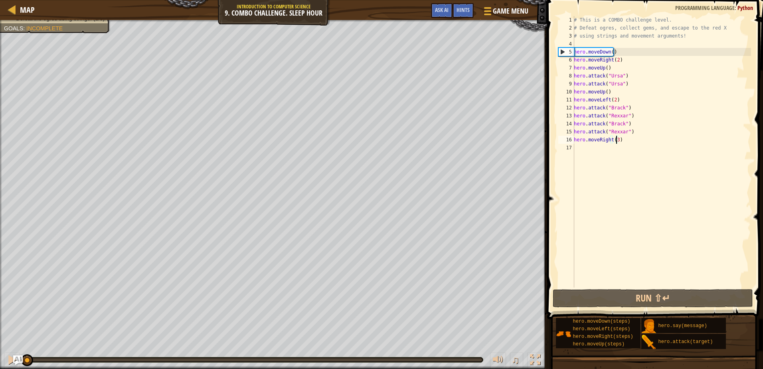
drag, startPoint x: 252, startPoint y: 360, endPoint x: 27, endPoint y: 353, distance: 224.9
click at [0, 0] on html "Map Introduction to Computer Science 9. Combo Challenge. Sleep Hour Game Menu D…" at bounding box center [381, 0] width 763 height 0
drag, startPoint x: 609, startPoint y: 93, endPoint x: 575, endPoint y: 93, distance: 34.7
click at [575, 93] on div "# This is a COMBO challenge level. # Defeat [PERSON_NAME], collect gems, and es…" at bounding box center [662, 159] width 179 height 287
type textarea "hero.moveUp()"
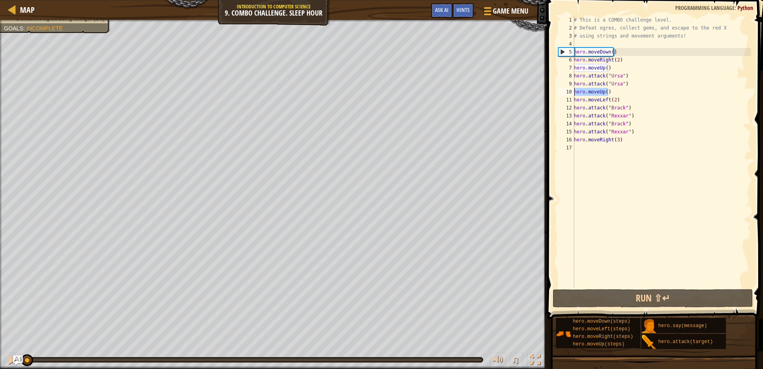
scroll to position [4, 2]
